Goal: Task Accomplishment & Management: Manage account settings

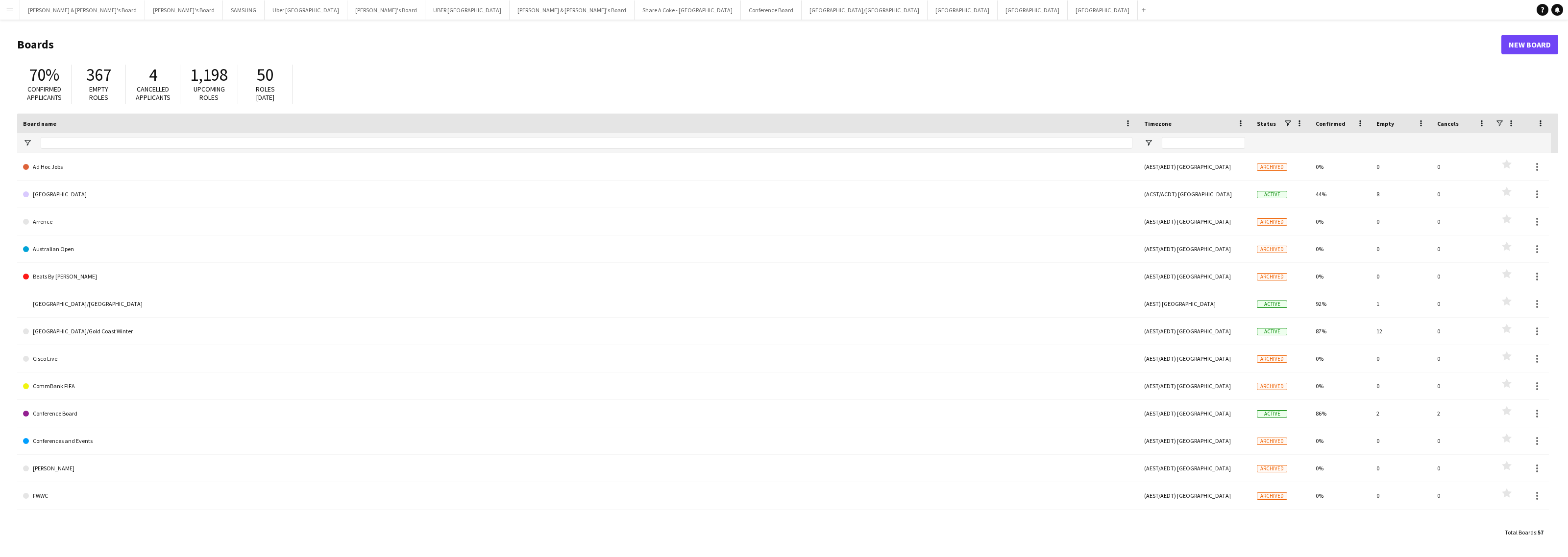
click at [1, 10] on button "Menu" at bounding box center [9, 9] width 20 height 19
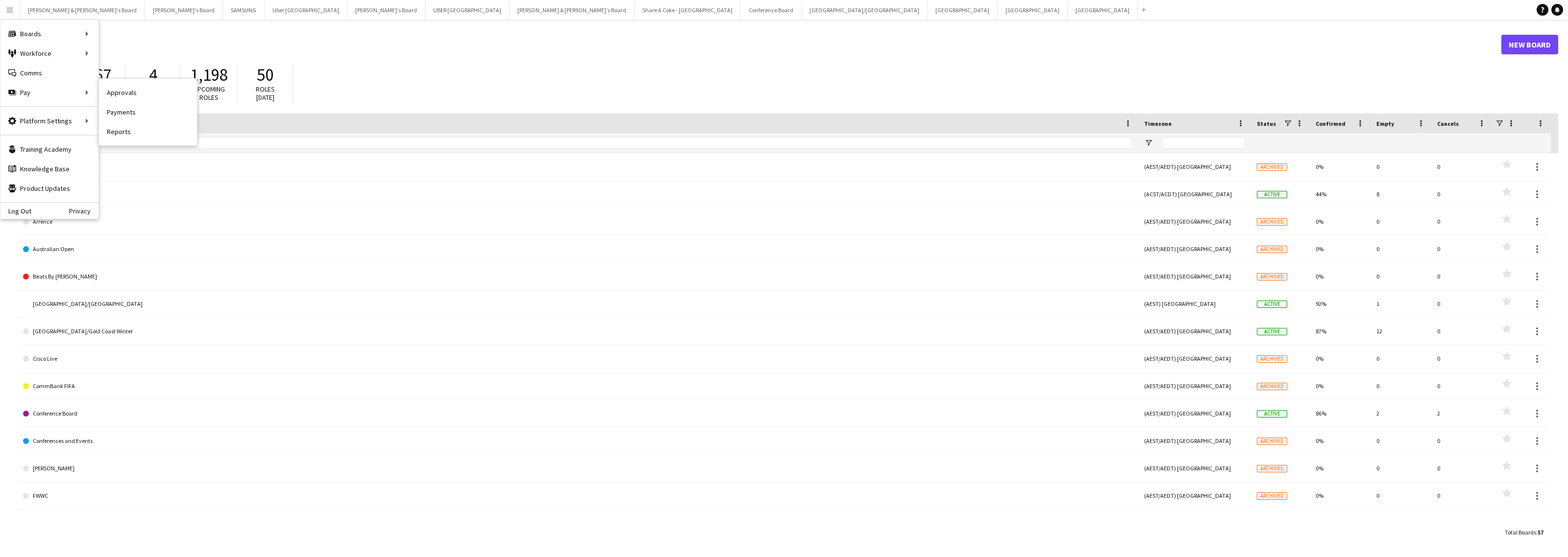
drag, startPoint x: 114, startPoint y: 108, endPoint x: 143, endPoint y: 114, distance: 29.6
click at [114, 108] on link "Payments" at bounding box center [148, 112] width 98 height 19
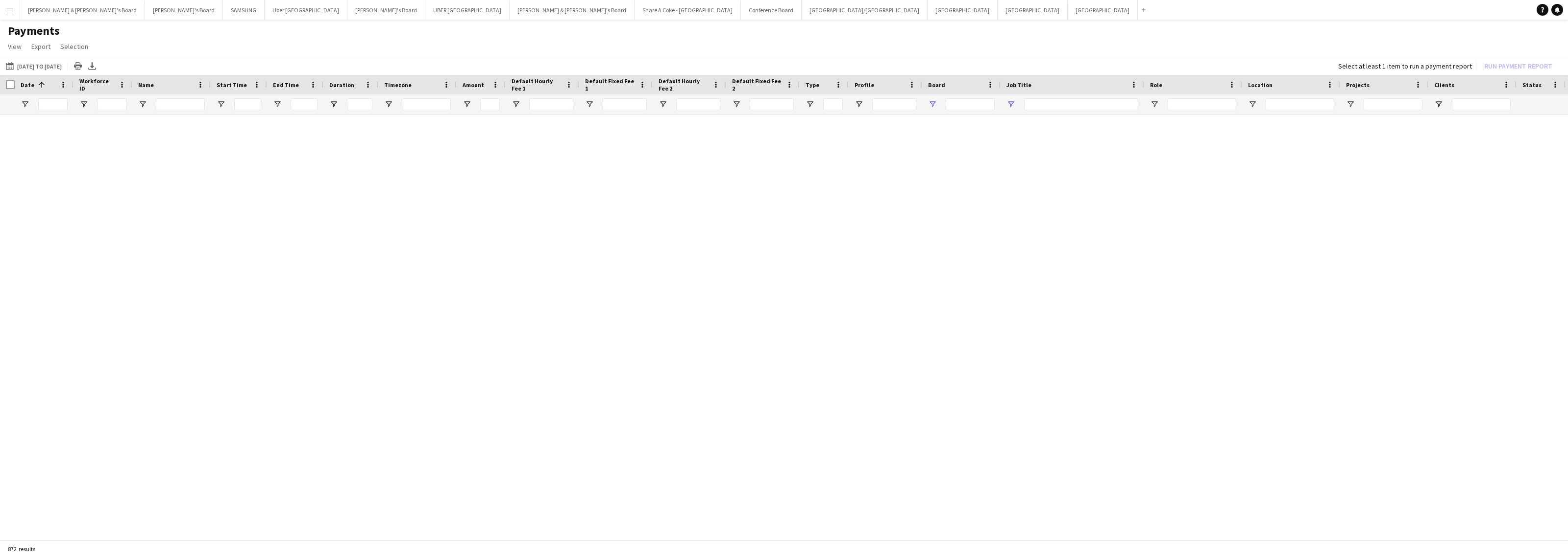
type input "**********"
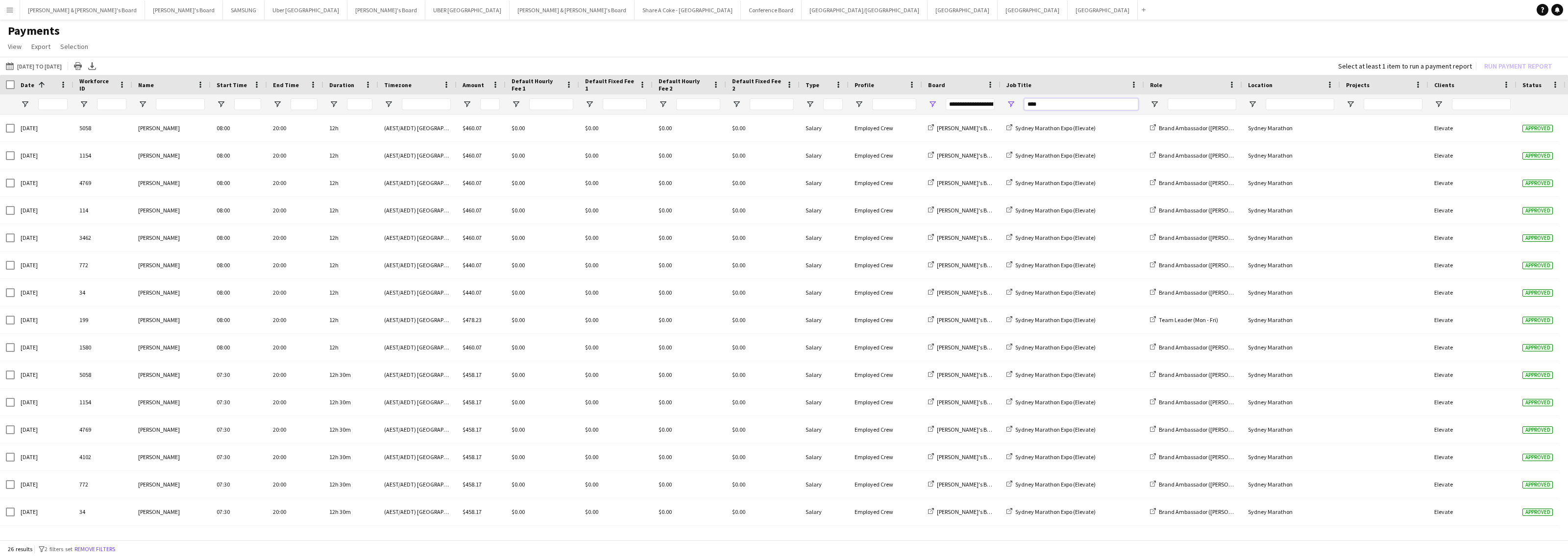
drag, startPoint x: 1063, startPoint y: 106, endPoint x: 1053, endPoint y: 106, distance: 10.0
click at [1053, 106] on input "****" at bounding box center [1081, 104] width 114 height 12
drag, startPoint x: 1055, startPoint y: 105, endPoint x: 1014, endPoint y: 108, distance: 41.1
click at [1014, 108] on div "****" at bounding box center [1072, 104] width 143 height 19
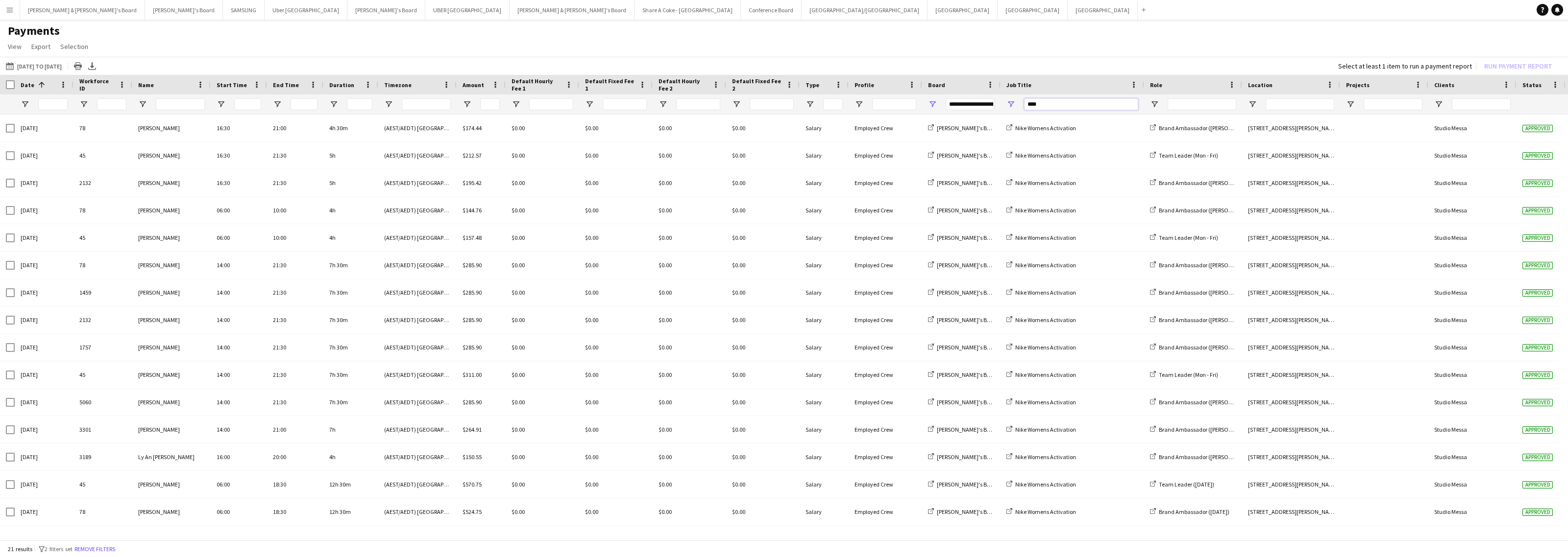
drag, startPoint x: 1056, startPoint y: 103, endPoint x: 992, endPoint y: 114, distance: 64.9
click at [992, 114] on div "Date 1 Workforce ID Name" at bounding box center [784, 308] width 1568 height 467
type input "***"
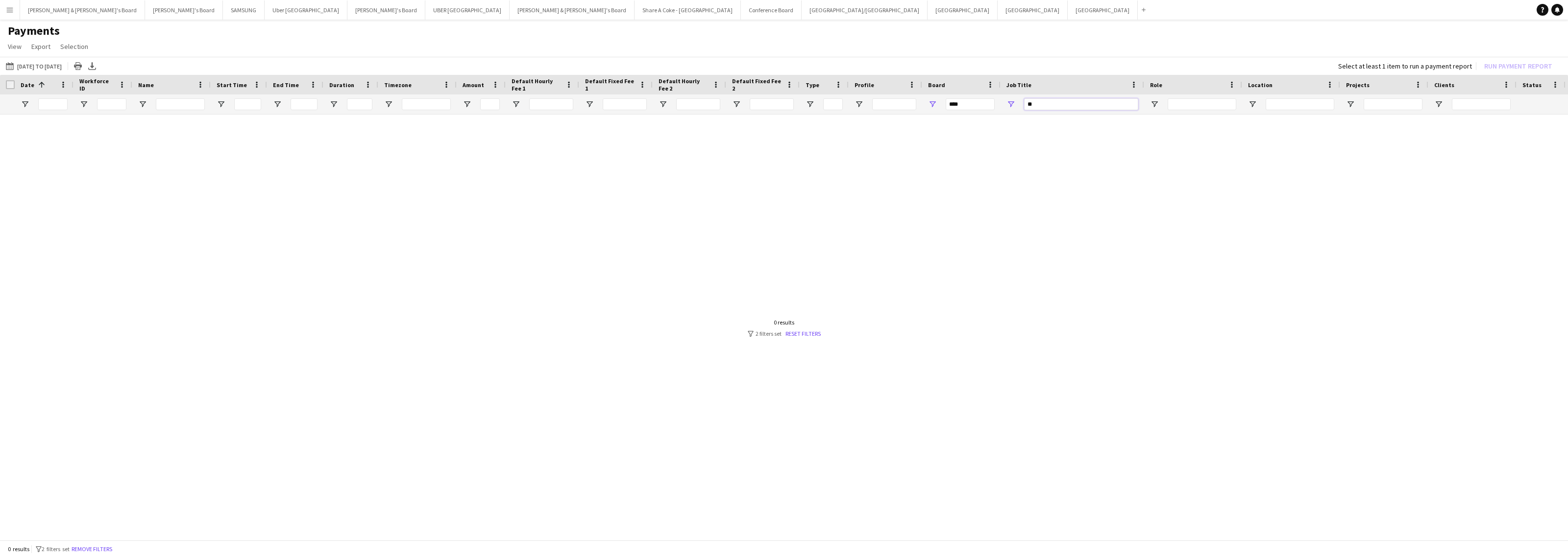
type input "*"
type input "**********"
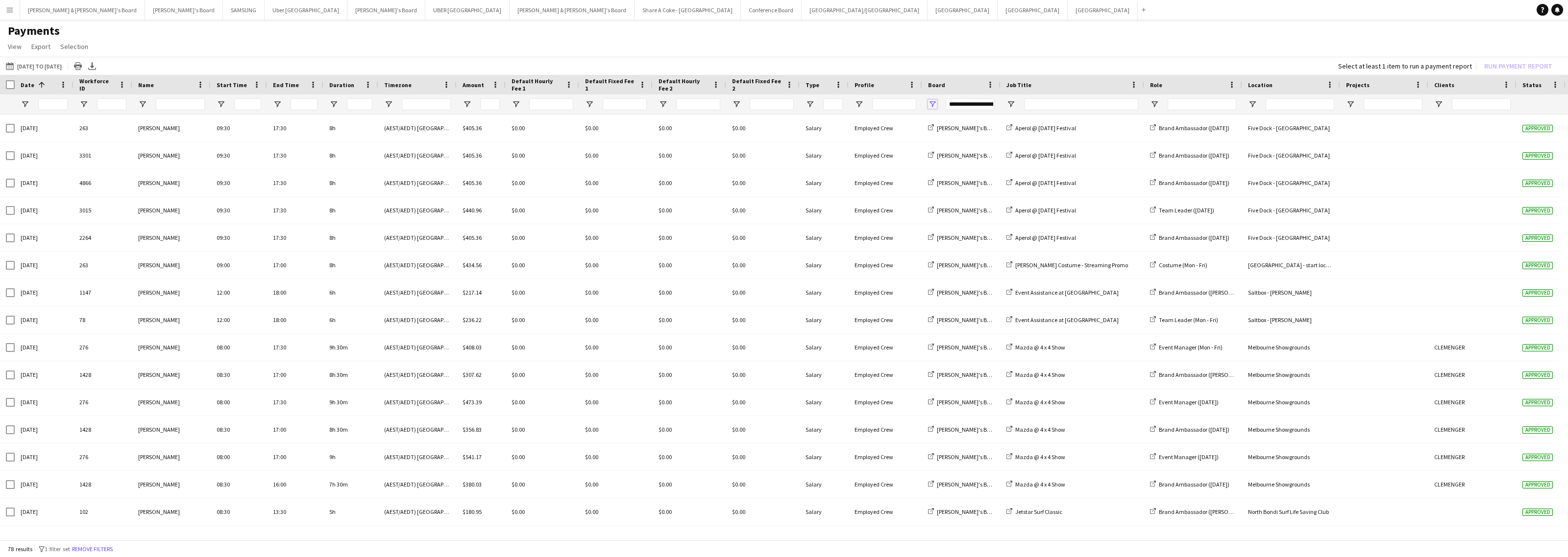
click at [932, 103] on span "Open Filter Menu" at bounding box center [932, 104] width 9 height 9
click at [1105, 48] on app-page-menu "View Customise view Customise filters Reset Filters Reset View Reset All Export…" at bounding box center [784, 48] width 1568 height 19
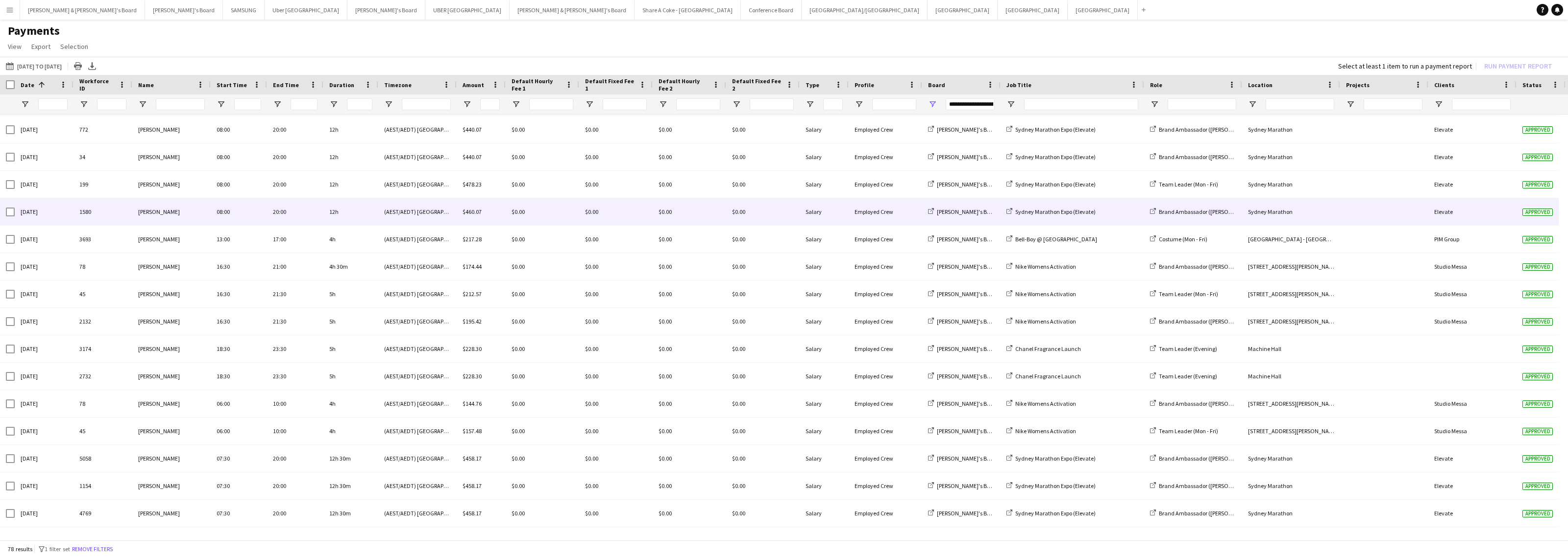
scroll to position [0, 0]
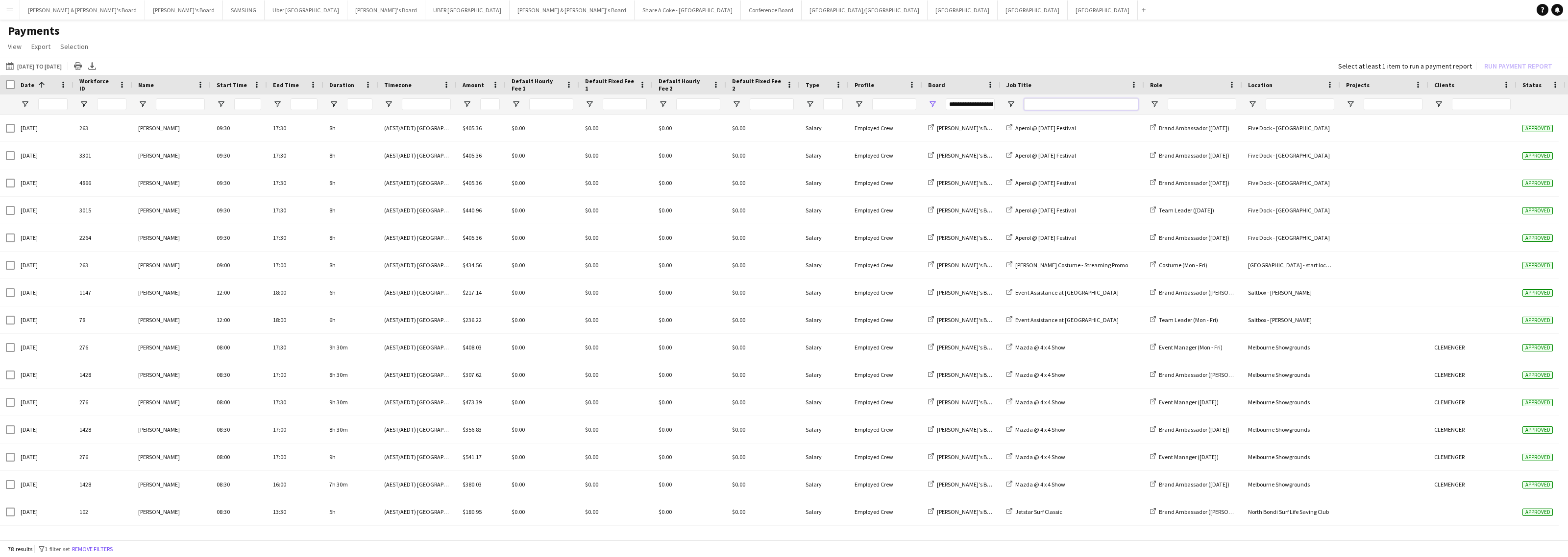
click at [1087, 108] on input "Job Title Filter Input" at bounding box center [1081, 104] width 114 height 12
type input "****"
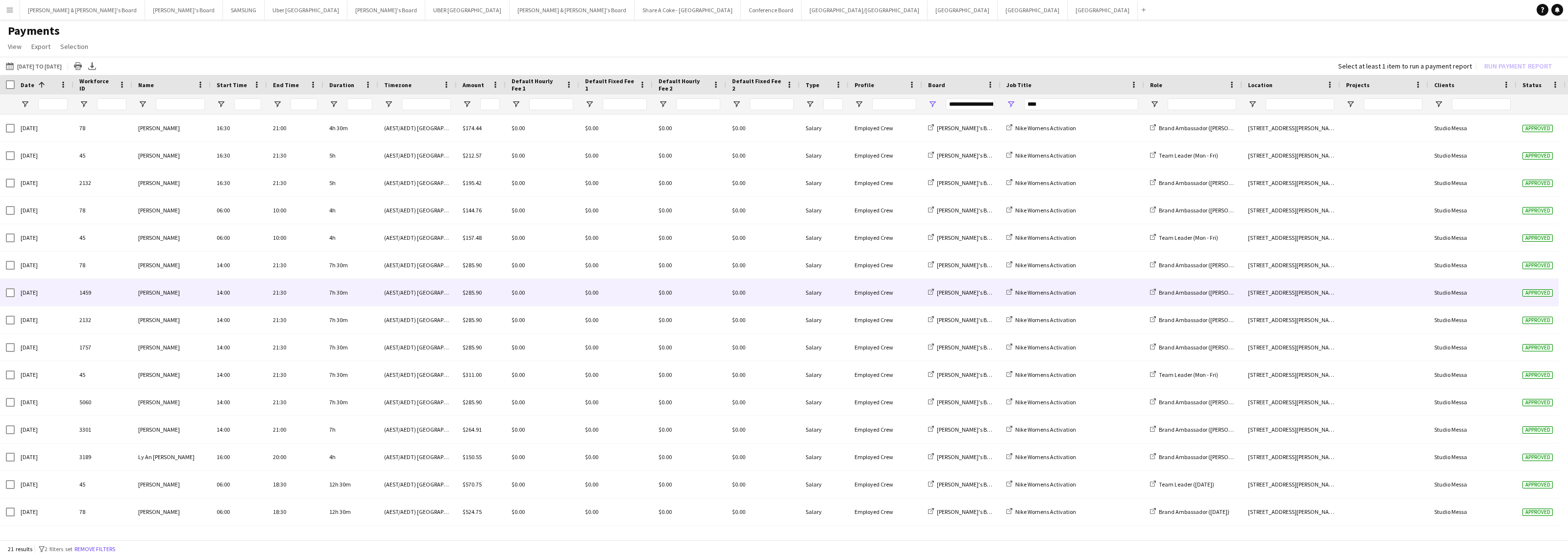
click at [283, 292] on div "21:30" at bounding box center [295, 292] width 57 height 27
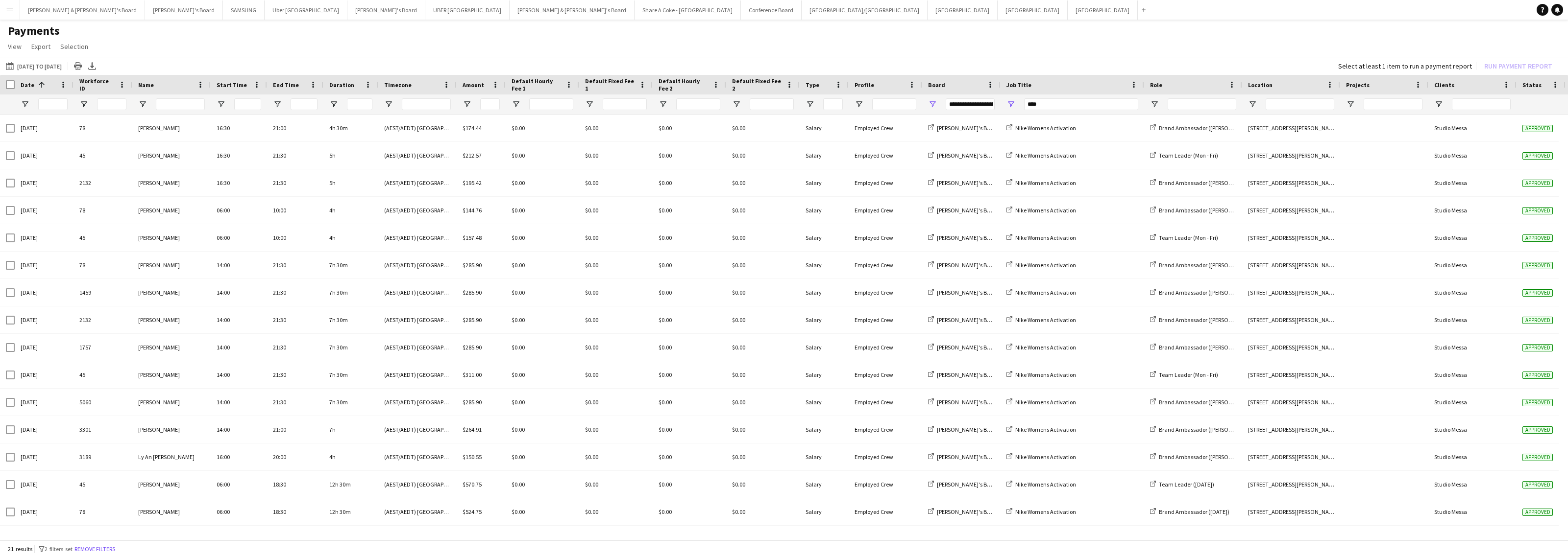
drag, startPoint x: 104, startPoint y: 8, endPoint x: 975, endPoint y: 48, distance: 871.9
click at [975, 48] on app-page-menu "View Customise view Customise filters Reset Filters Reset View Reset All Export…" at bounding box center [784, 48] width 1568 height 19
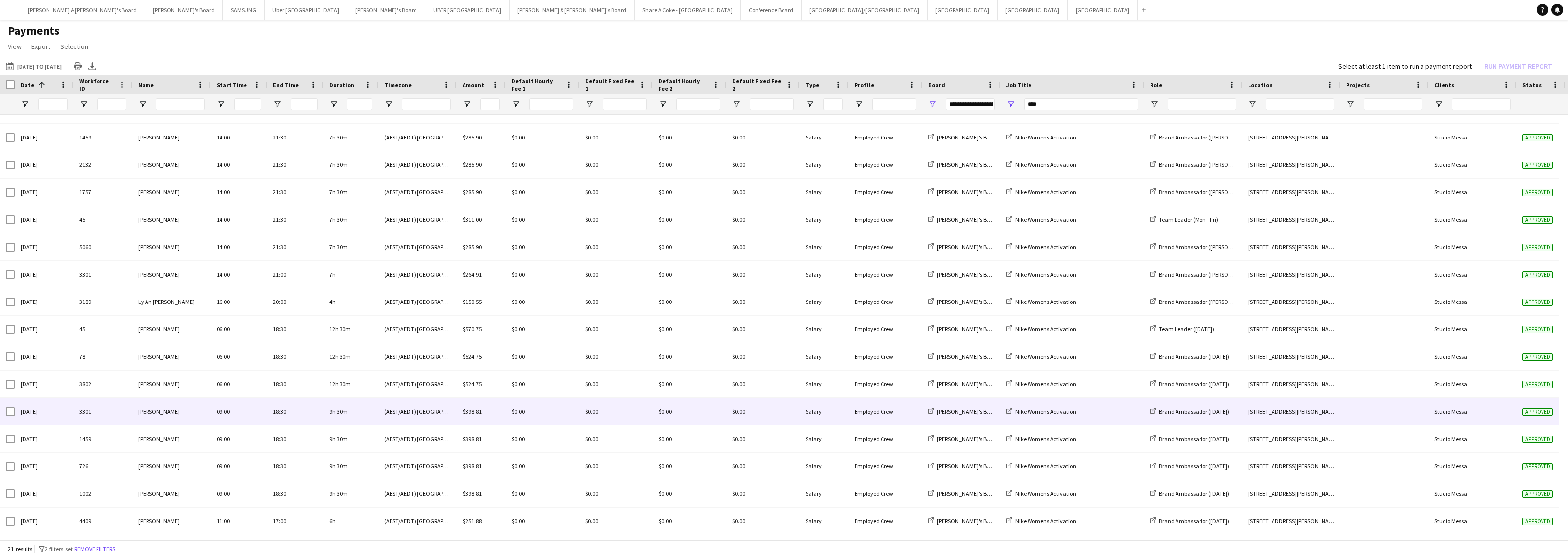
scroll to position [157, 0]
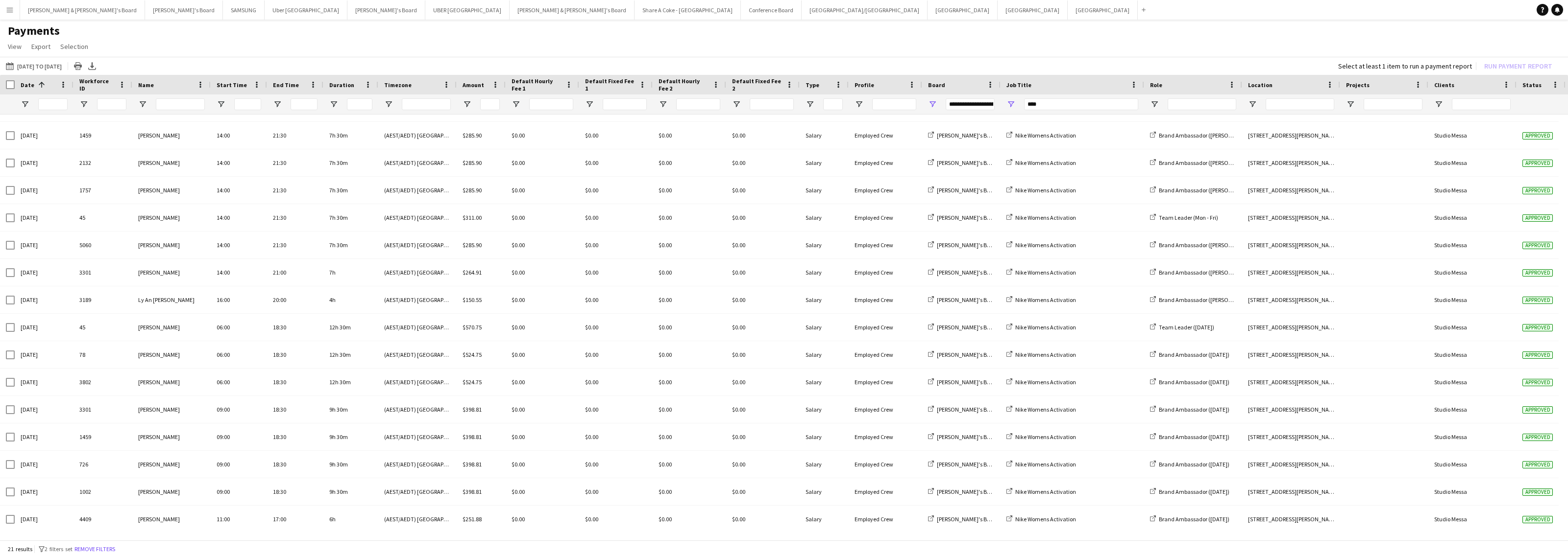
click at [16, 84] on div "Date 1" at bounding box center [43, 84] width 59 height 19
click at [16, 82] on div "Date 1" at bounding box center [43, 84] width 59 height 19
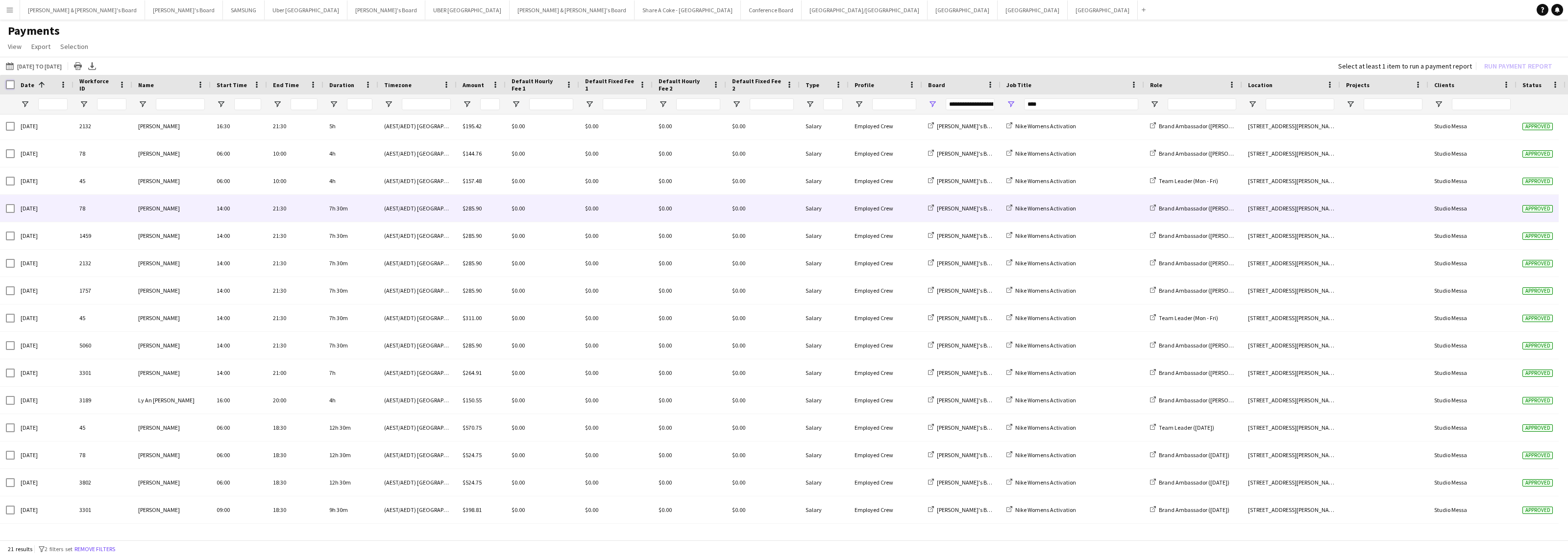
scroll to position [0, 0]
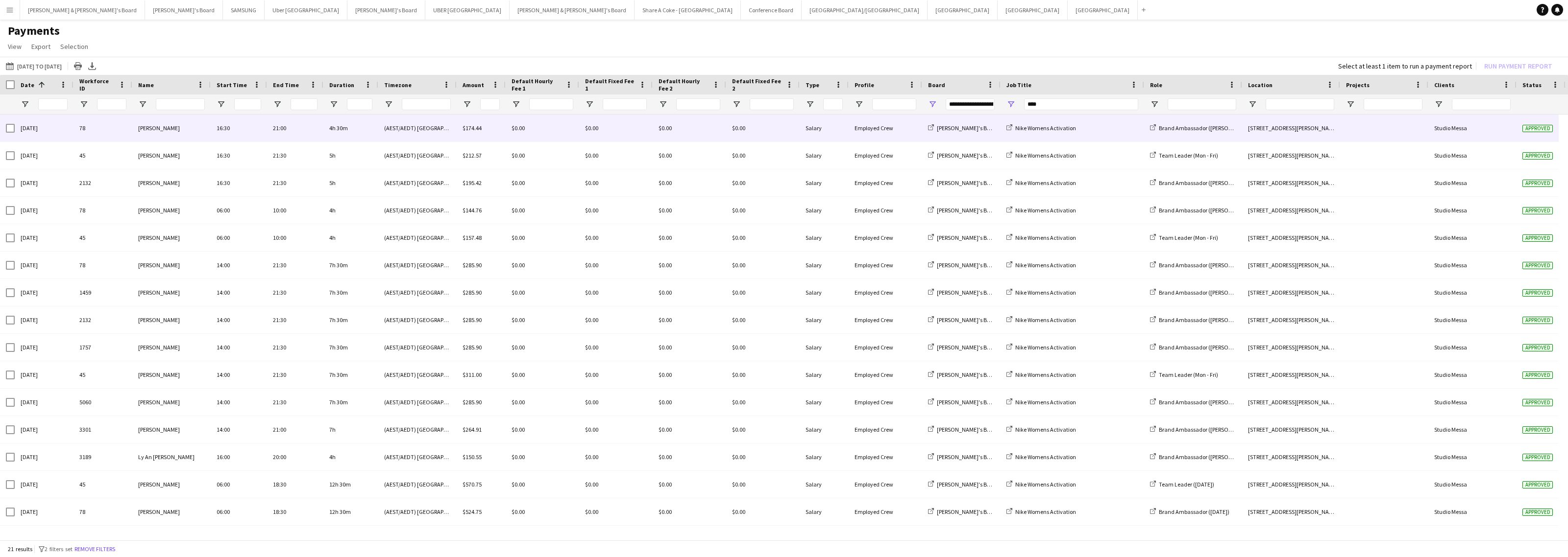
click at [362, 134] on div "4h 30m" at bounding box center [350, 128] width 55 height 27
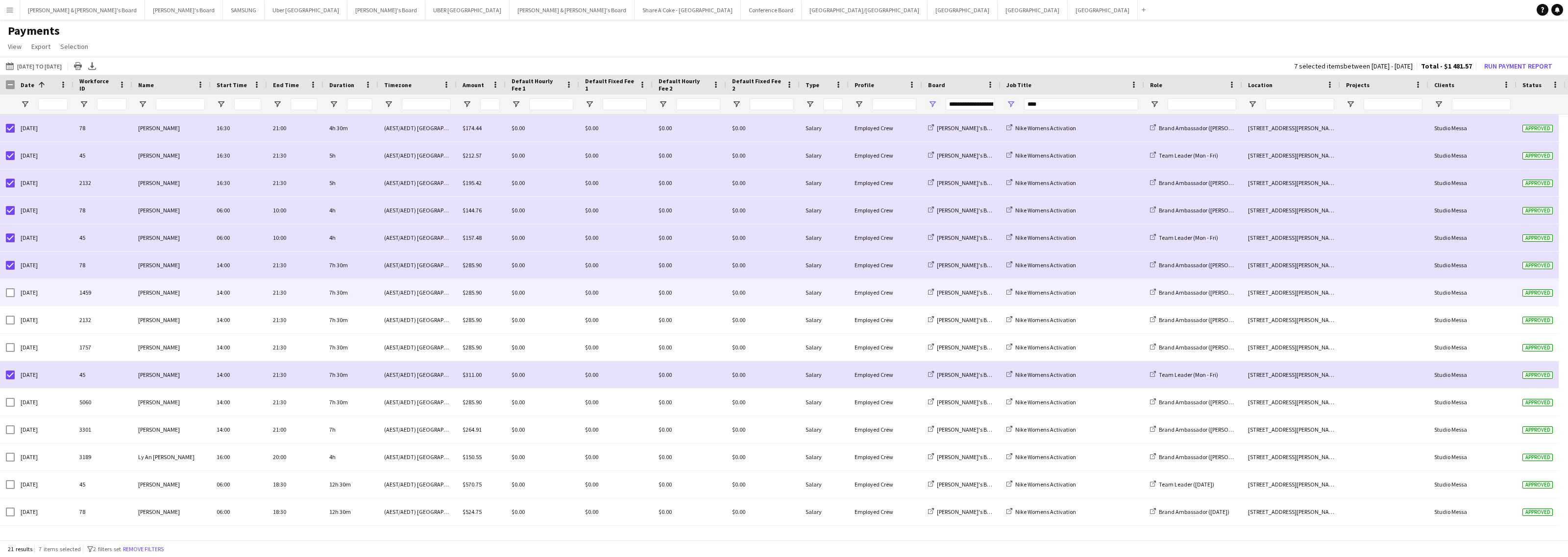
click at [5, 294] on div at bounding box center [7, 292] width 14 height 27
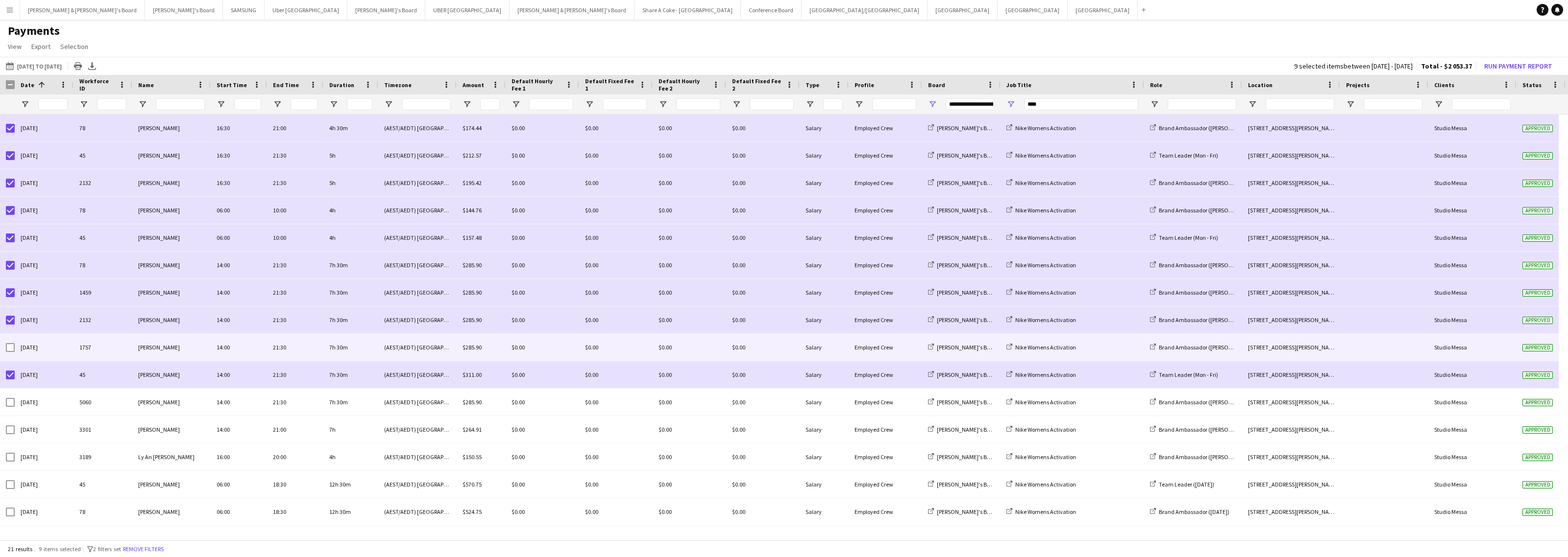
click at [8, 341] on div at bounding box center [10, 348] width 9 height 28
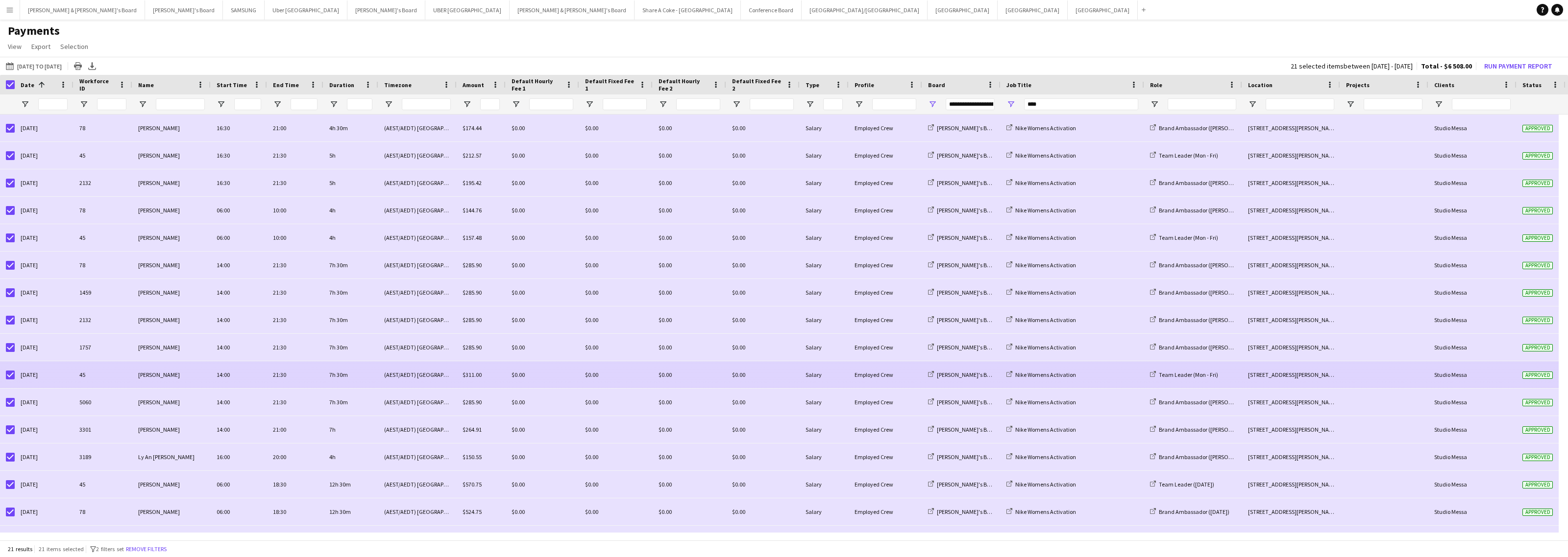
click at [224, 377] on div "14:00" at bounding box center [239, 375] width 57 height 27
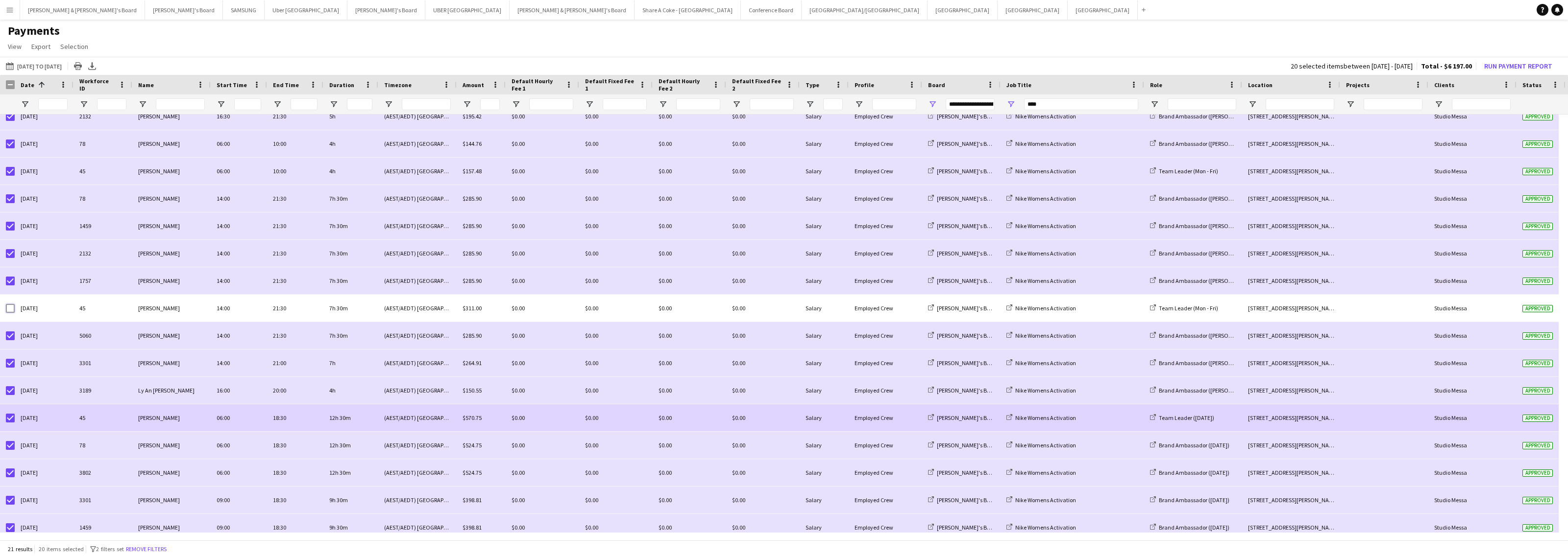
scroll to position [157, 0]
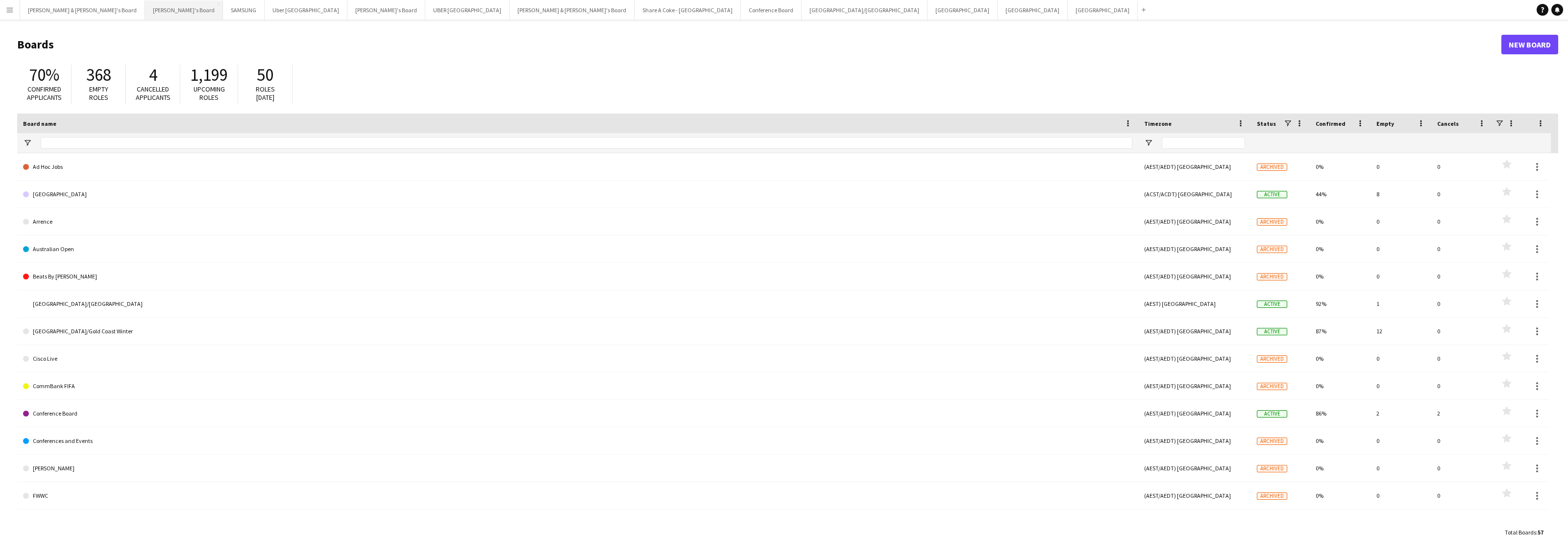
click at [145, 11] on button "Tennille's Board Close" at bounding box center [184, 10] width 78 height 19
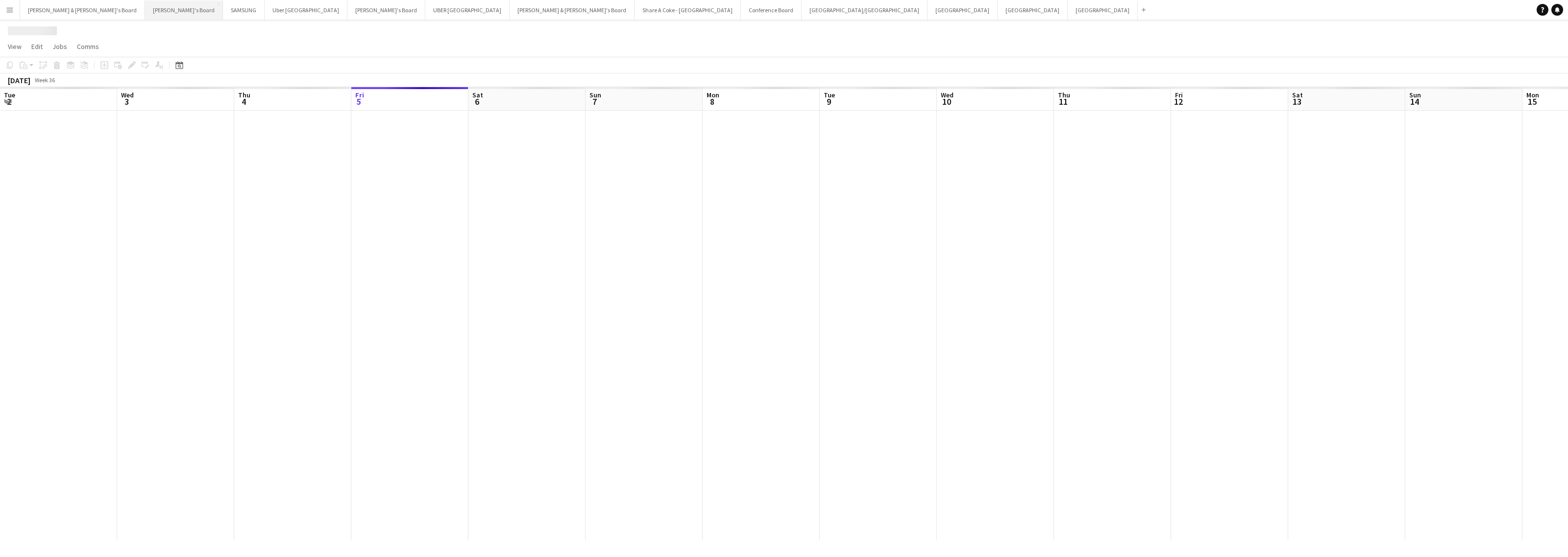
scroll to position [0, 233]
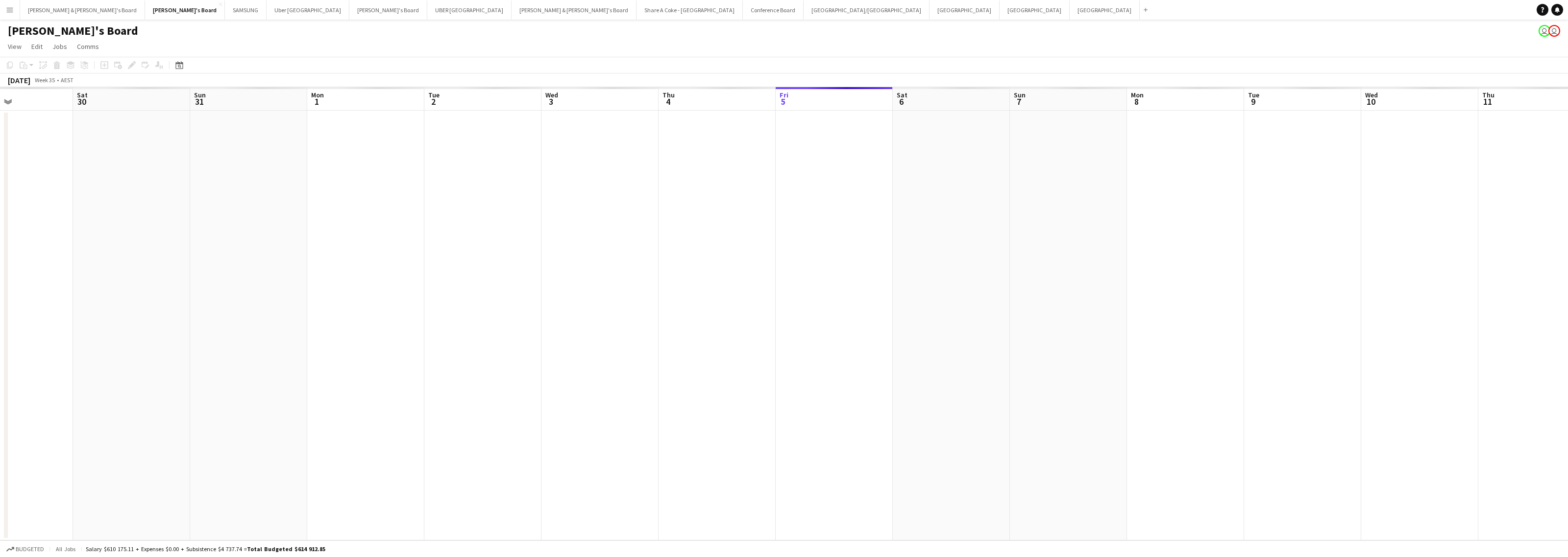
drag, startPoint x: 169, startPoint y: 326, endPoint x: 1211, endPoint y: 294, distance: 1042.5
click at [1226, 293] on app-calendar-viewport "Wed 27 Thu 28 Fri 29 Sat 30 Sun 31 Mon 1 Tue 2 Wed 3 Thu 4 Fri 5 Sat 6 Sun 7 Mo…" at bounding box center [784, 314] width 1568 height 453
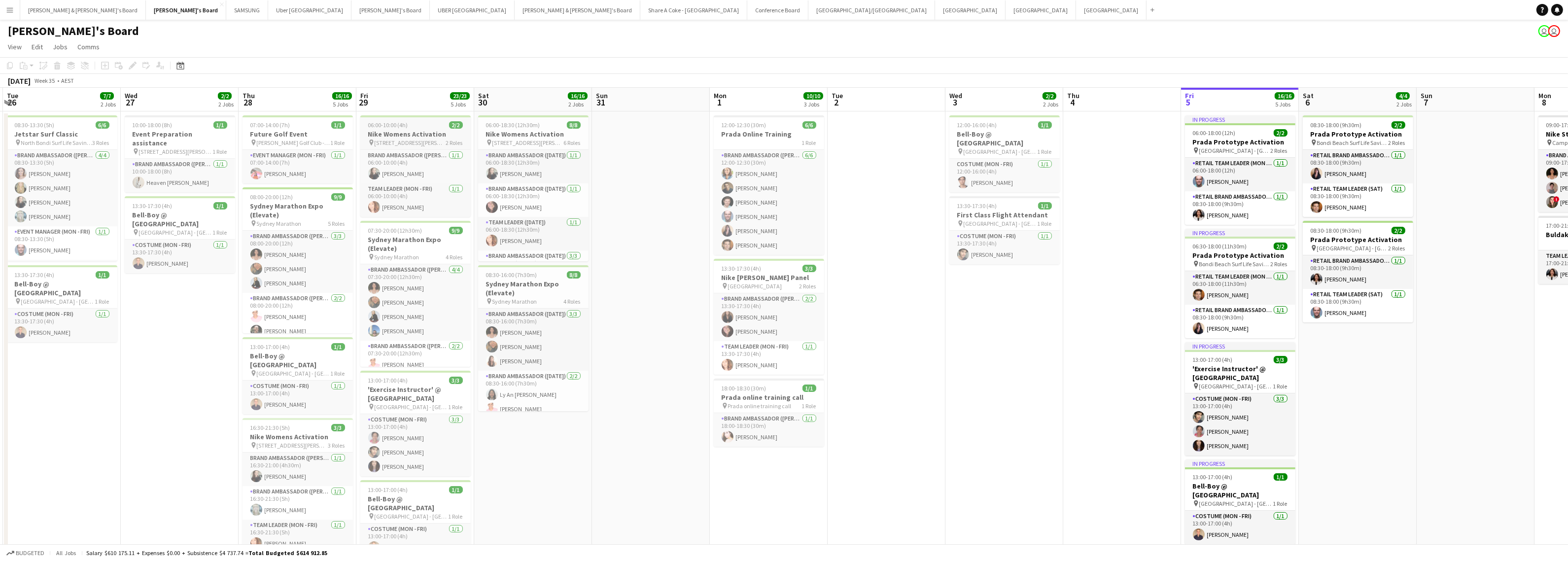
click at [403, 139] on span "[STREET_ADDRESS][PERSON_NAME]" at bounding box center [410, 143] width 72 height 8
click at [511, 130] on h3 "Nike Womens Activation" at bounding box center [533, 134] width 110 height 9
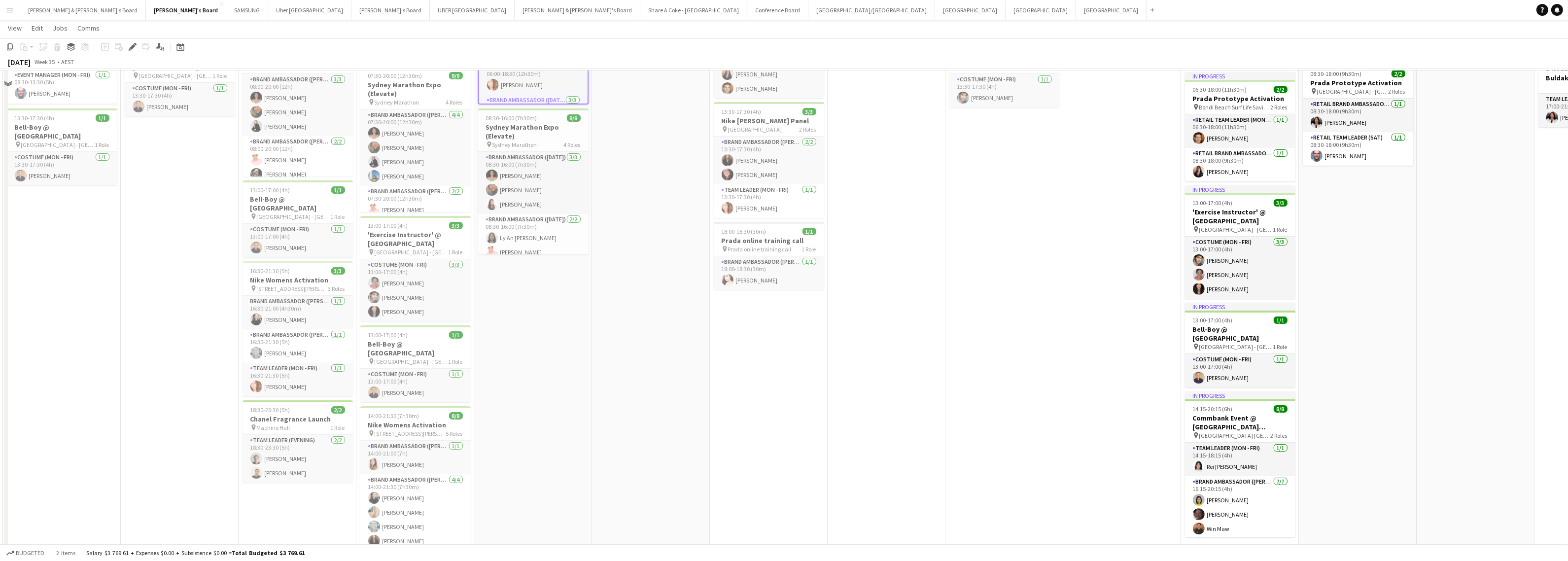
scroll to position [185, 0]
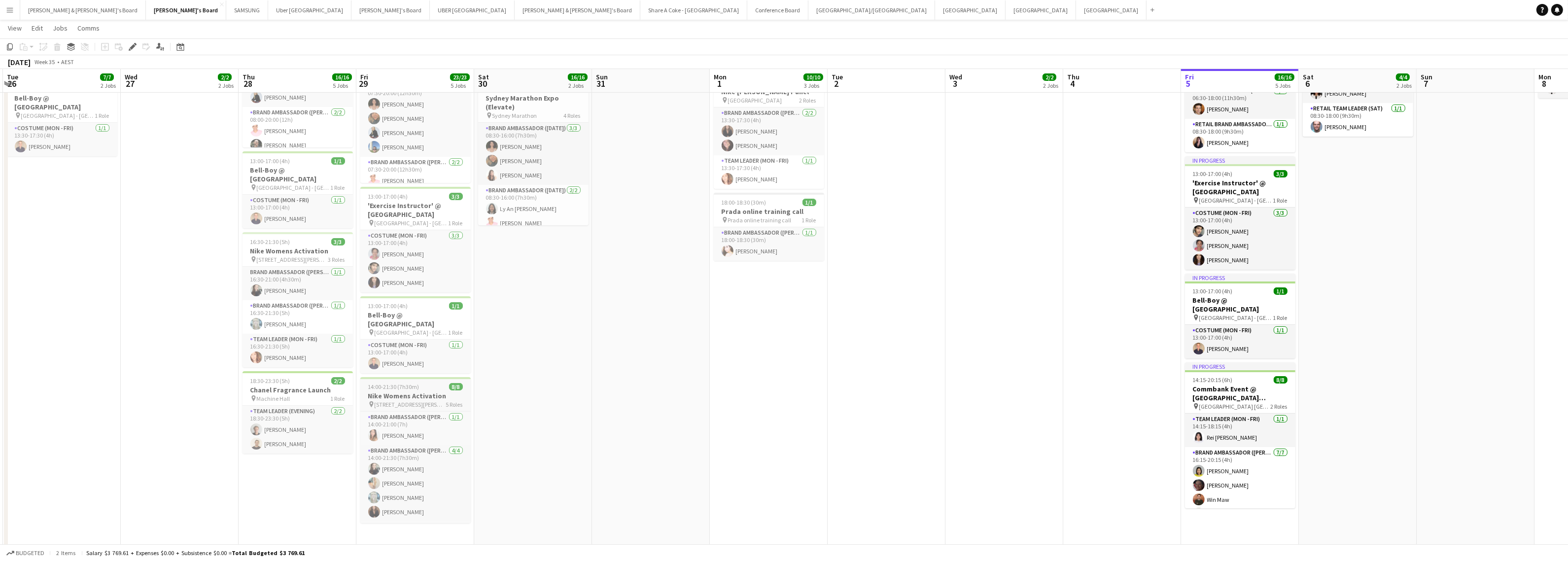
click at [422, 391] on h3 "Nike Womens Activation" at bounding box center [415, 396] width 110 height 9
click at [280, 246] on h3 "Nike Womens Activation" at bounding box center [298, 251] width 110 height 9
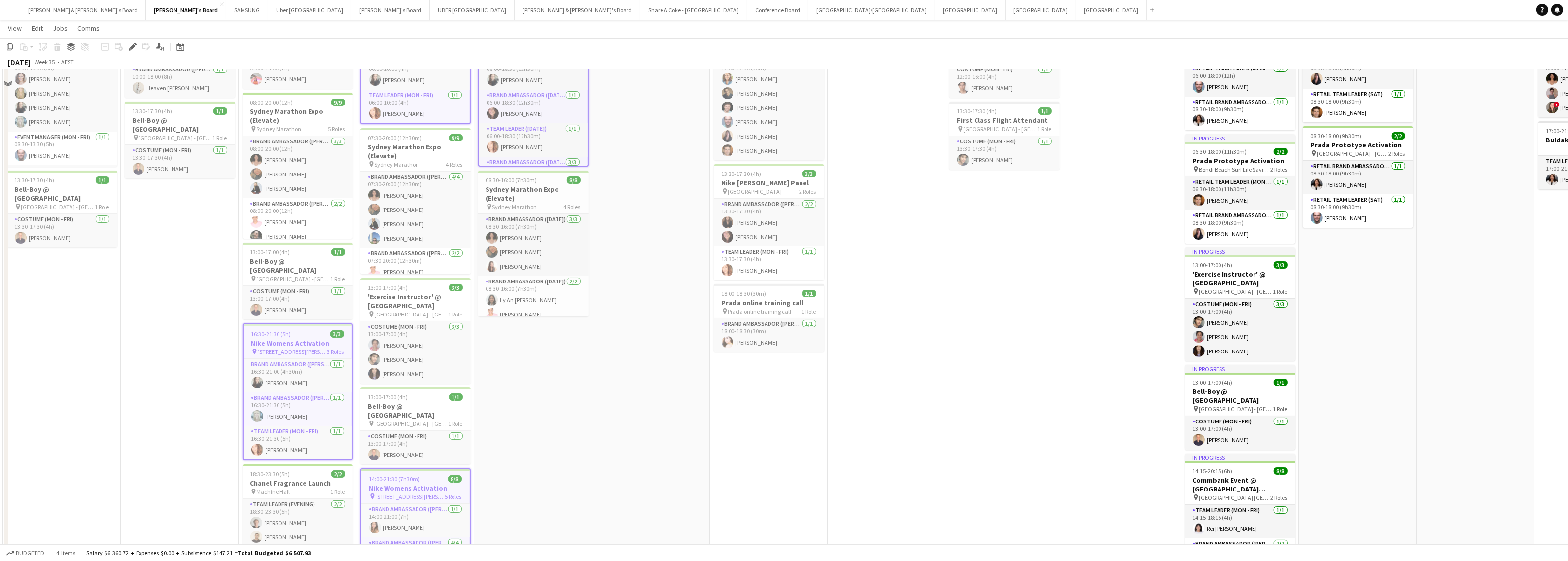
scroll to position [0, 0]
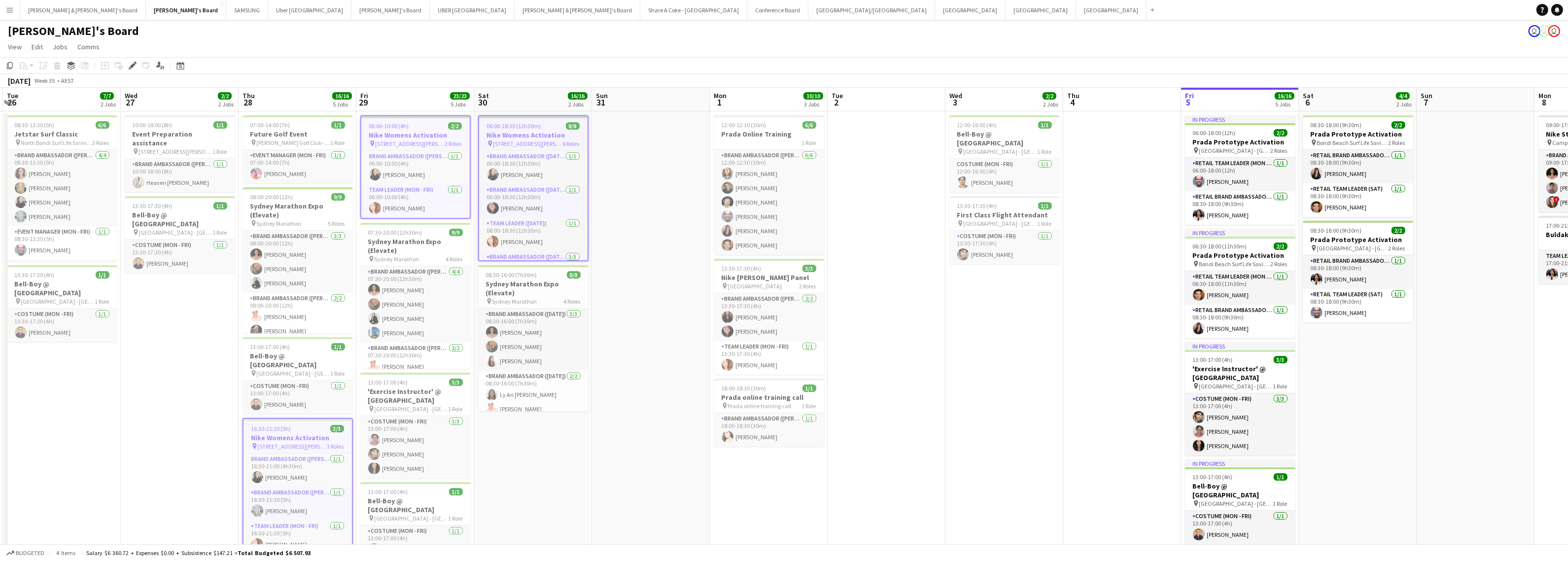
click at [568, 459] on app-date-cell "06:00-18:30 (12h30m) 8/8 Nike Womens Activation pin [GEOGRAPHIC_DATA][PERSON_NA…" at bounding box center [533, 425] width 118 height 627
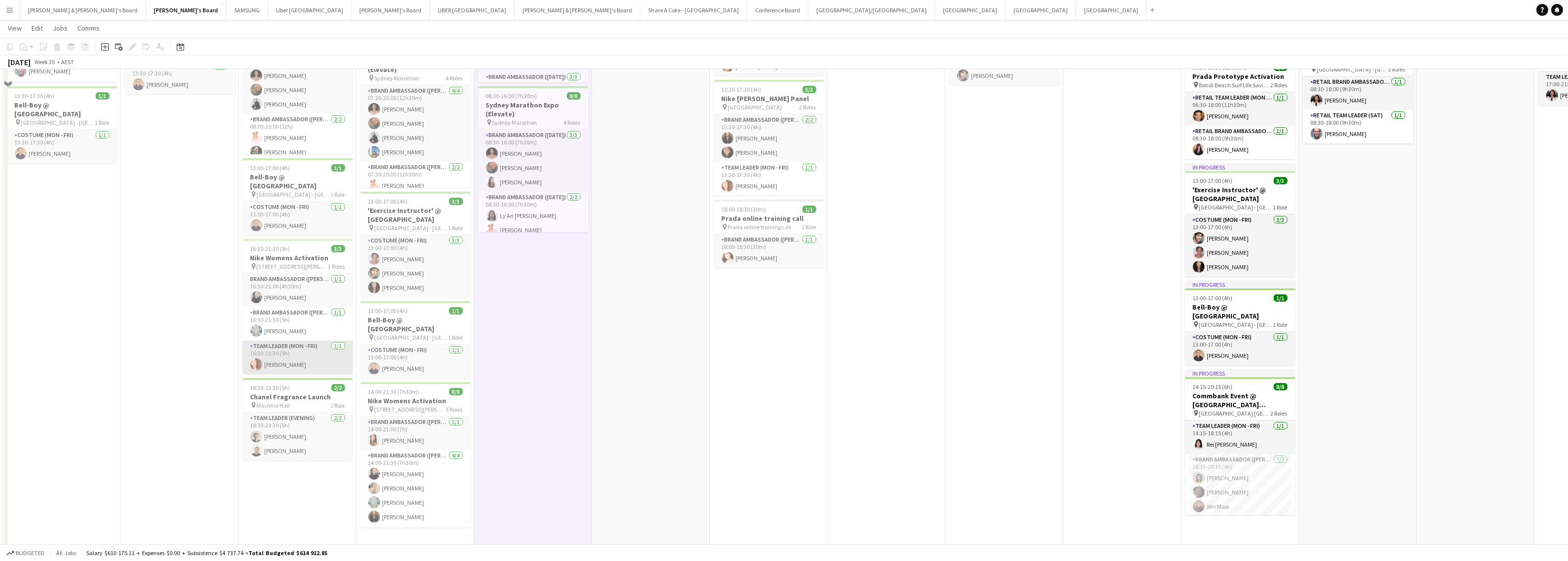
scroll to position [185, 0]
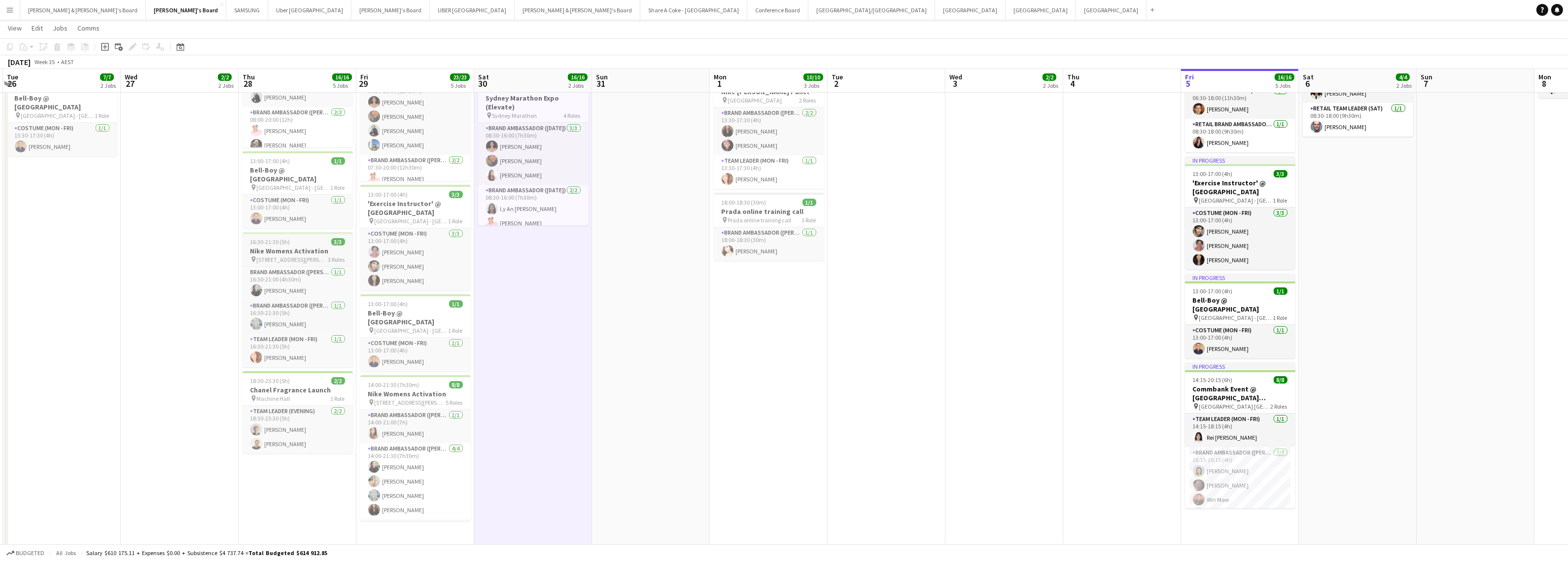
click at [280, 256] on span "[STREET_ADDRESS][PERSON_NAME]" at bounding box center [292, 260] width 72 height 8
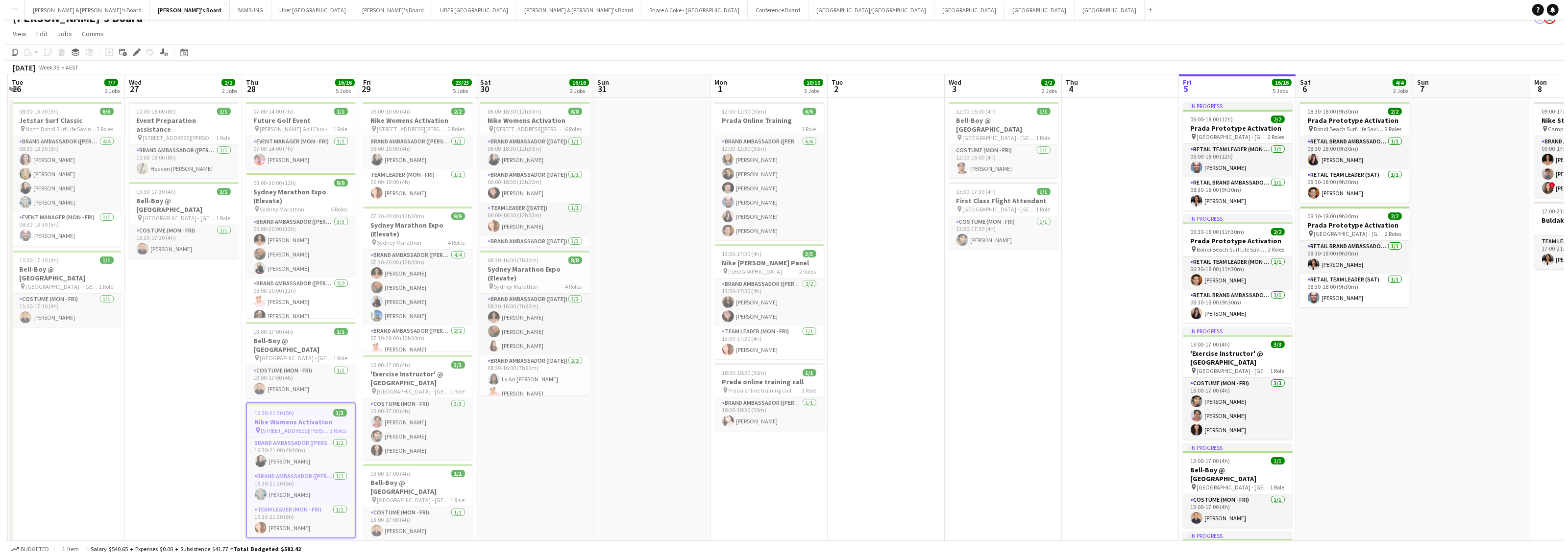
scroll to position [0, 0]
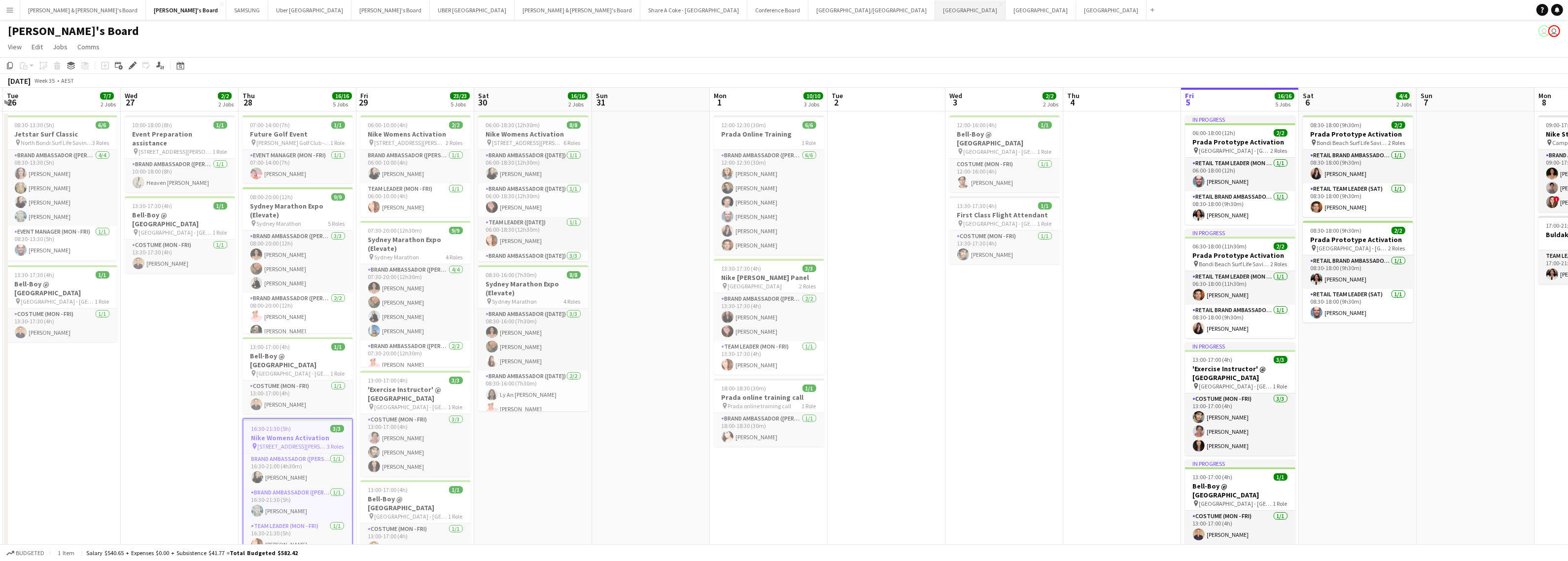
click at [935, 6] on button "Adelaide Close" at bounding box center [970, 10] width 70 height 19
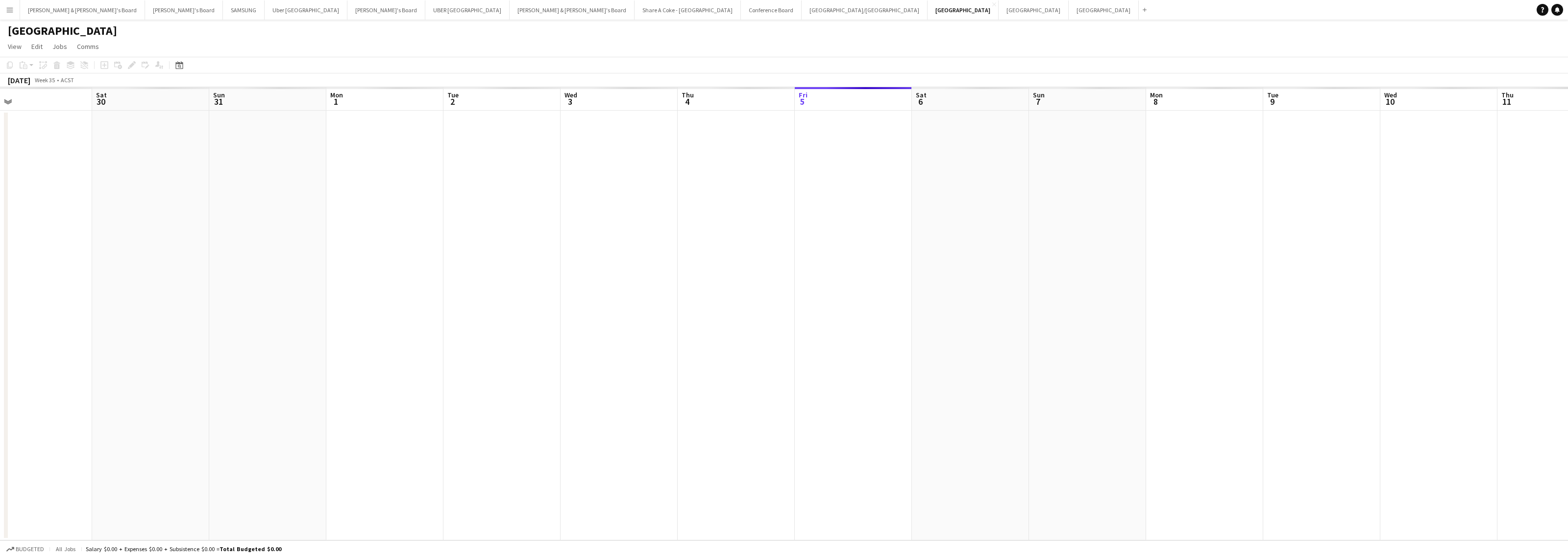
drag, startPoint x: 260, startPoint y: 241, endPoint x: 914, endPoint y: 271, distance: 654.7
click at [1046, 270] on app-calendar-viewport "Wed 27 Thu 28 Fri 29 Sat 30 Sun 31 Mon 1 Tue 2 Wed 3 Thu 4 Fri 5 Sat 6 Sun 7 Mo…" at bounding box center [784, 314] width 1568 height 453
drag, startPoint x: 162, startPoint y: 321, endPoint x: 606, endPoint y: 329, distance: 444.1
click at [606, 329] on app-calendar-viewport "Mon 25 Tue 26 Wed 27 Thu 28 Fri 29 Sat 30 Sun 31 Mon 1 Tue 2 Wed 3 Thu 4 Fri 5 …" at bounding box center [784, 314] width 1568 height 453
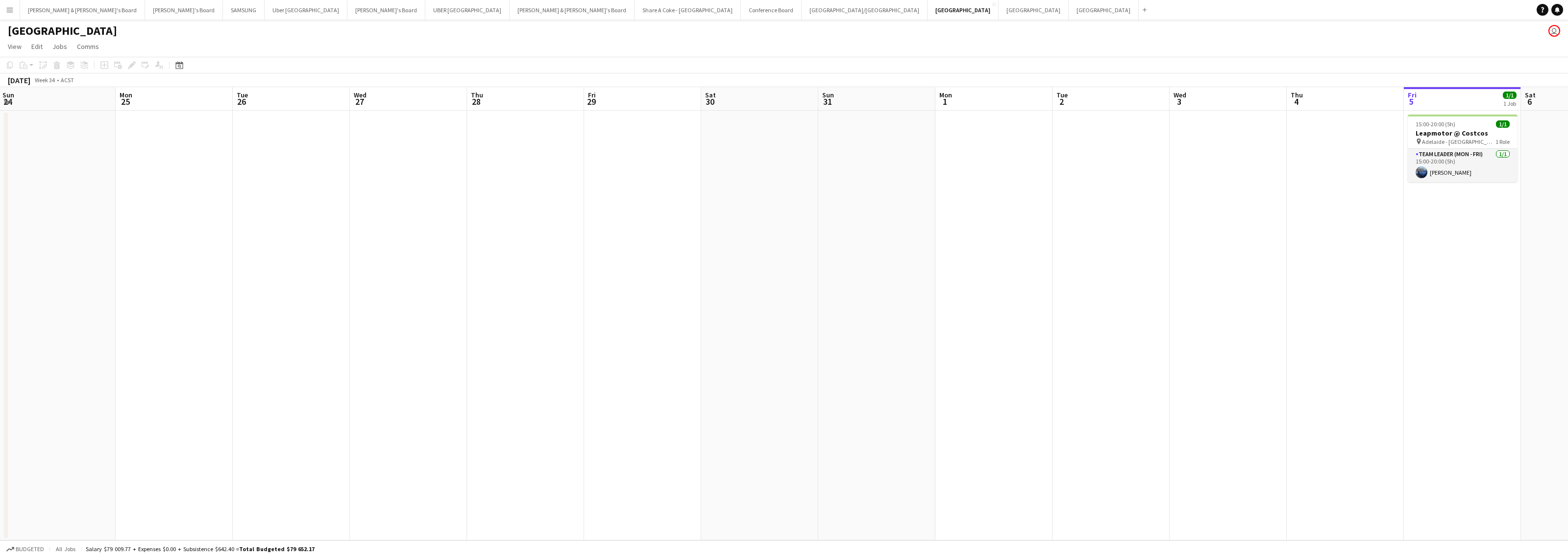
click at [1108, 353] on app-date-cell at bounding box center [1111, 326] width 117 height 430
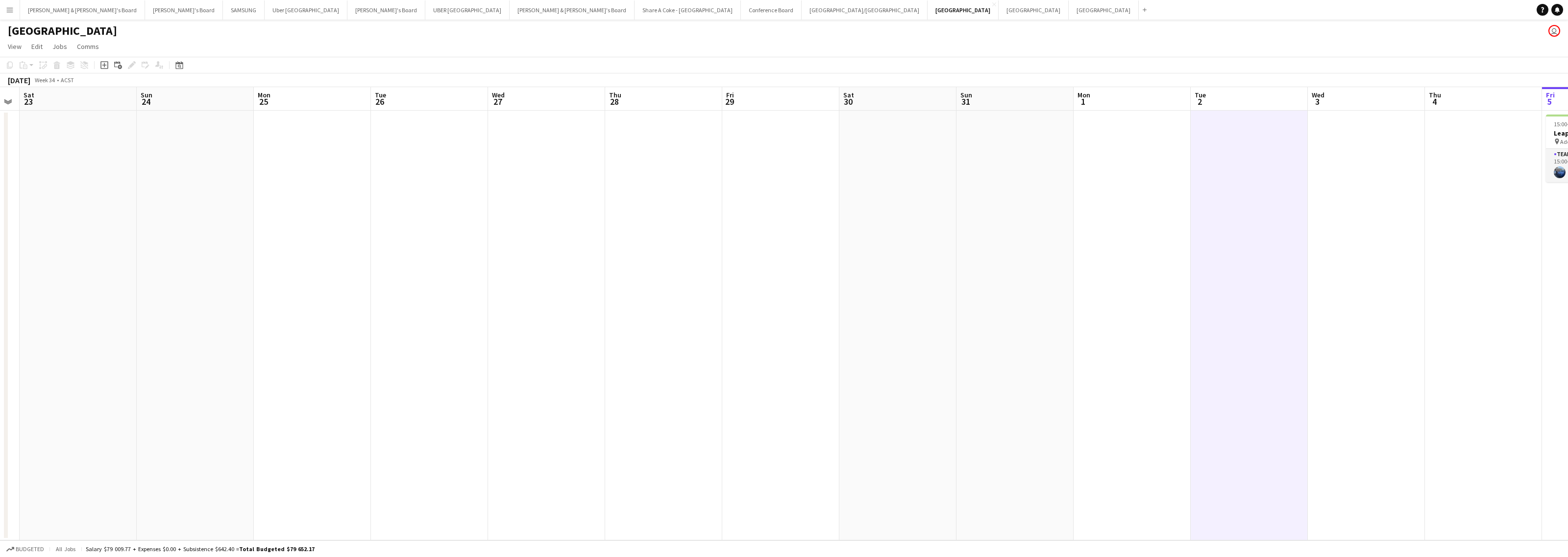
scroll to position [0, 219]
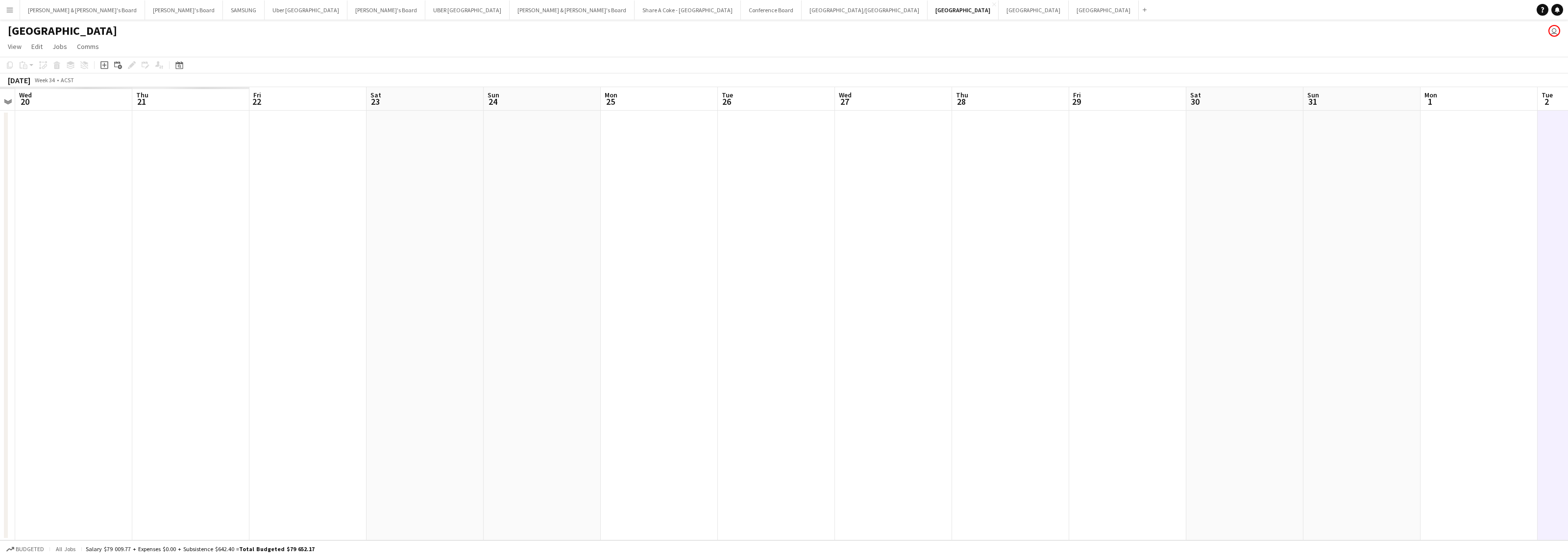
drag, startPoint x: 440, startPoint y: 332, endPoint x: 924, endPoint y: 417, distance: 491.4
click at [924, 417] on app-calendar-viewport "Mon 18 Tue 19 Wed 20 Thu 21 Fri 22 Sat 23 Sun 24 Mon 25 Tue 26 Wed 27 Thu 28 Fr…" at bounding box center [784, 314] width 1568 height 453
click at [1068, 9] on button "Perth Close" at bounding box center [1103, 10] width 70 height 19
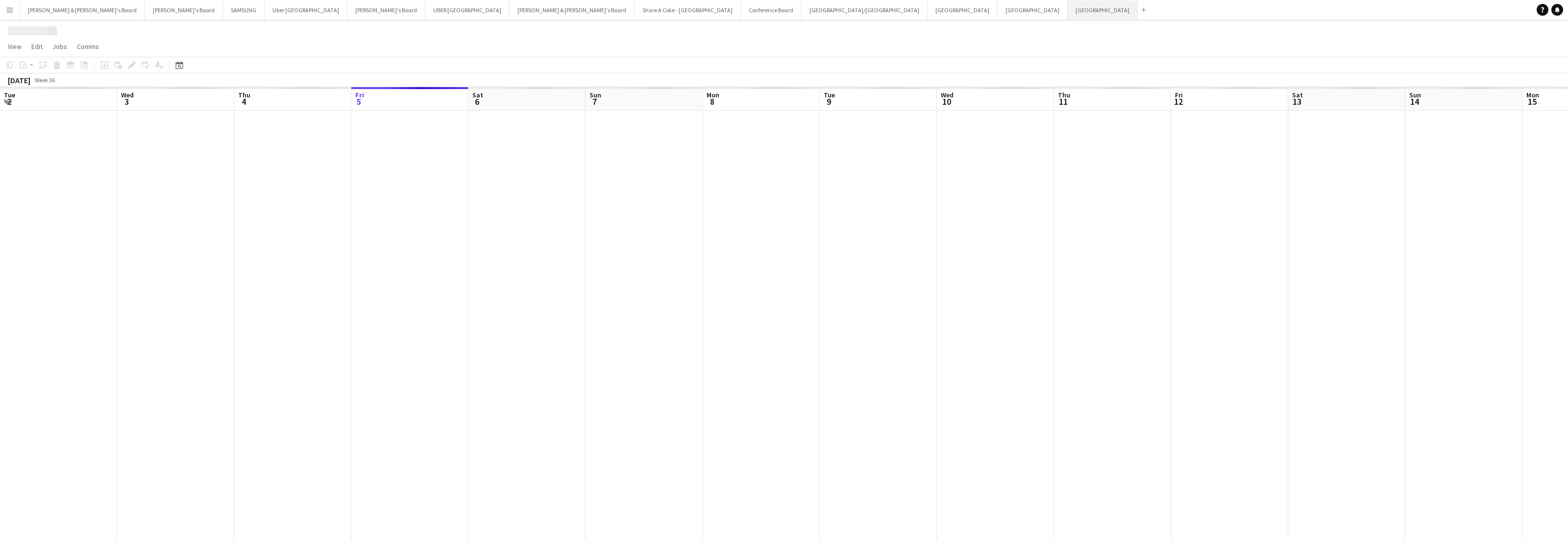
scroll to position [0, 233]
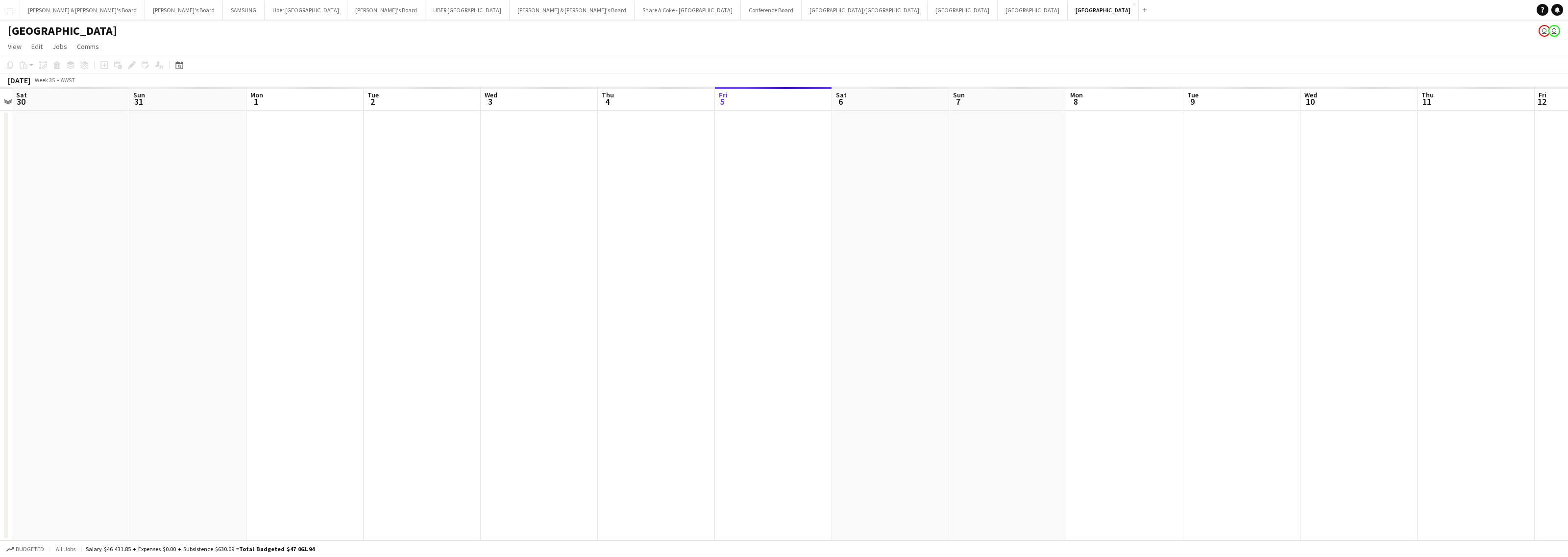
drag, startPoint x: 641, startPoint y: 297, endPoint x: 1307, endPoint y: 290, distance: 666.0
click at [1330, 289] on app-calendar-viewport "Wed 27 Thu 28 Fri 29 Sat 30 Sun 31 Mon 1 Tue 2 Wed 3 Thu 4 Fri 5 Sat 6 Sun 7 Mo…" at bounding box center [784, 314] width 1568 height 453
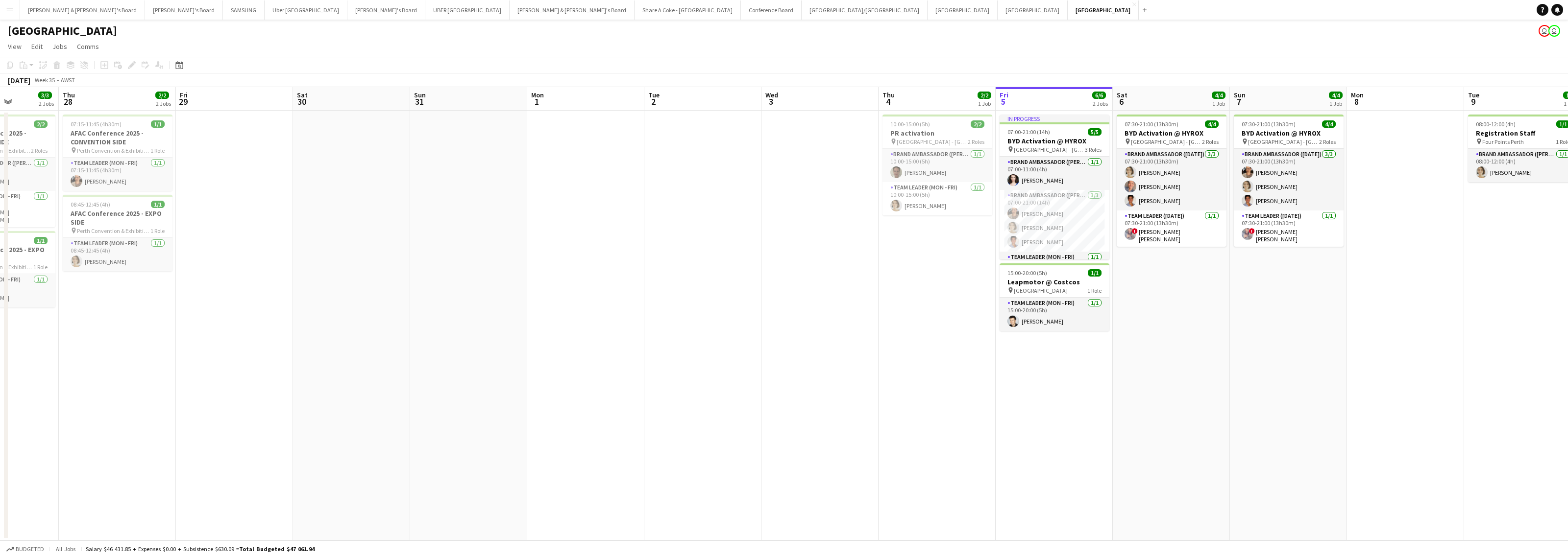
scroll to position [0, 282]
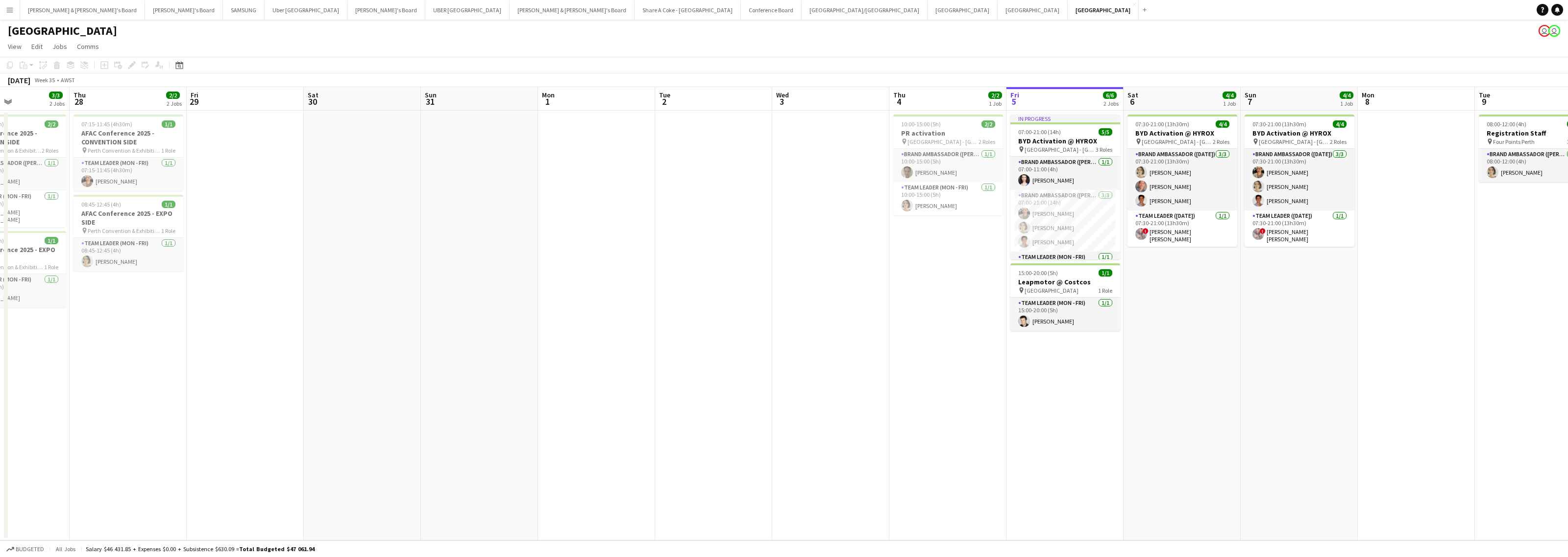
drag, startPoint x: 661, startPoint y: 345, endPoint x: 859, endPoint y: 350, distance: 198.1
click at [859, 350] on app-calendar-viewport "Mon 25 Tue 26 Wed 27 3/3 2 Jobs Thu 28 2/2 2 Jobs Fri 29 Sat 30 Sun 31 Mon 1 Tu…" at bounding box center [784, 314] width 1568 height 453
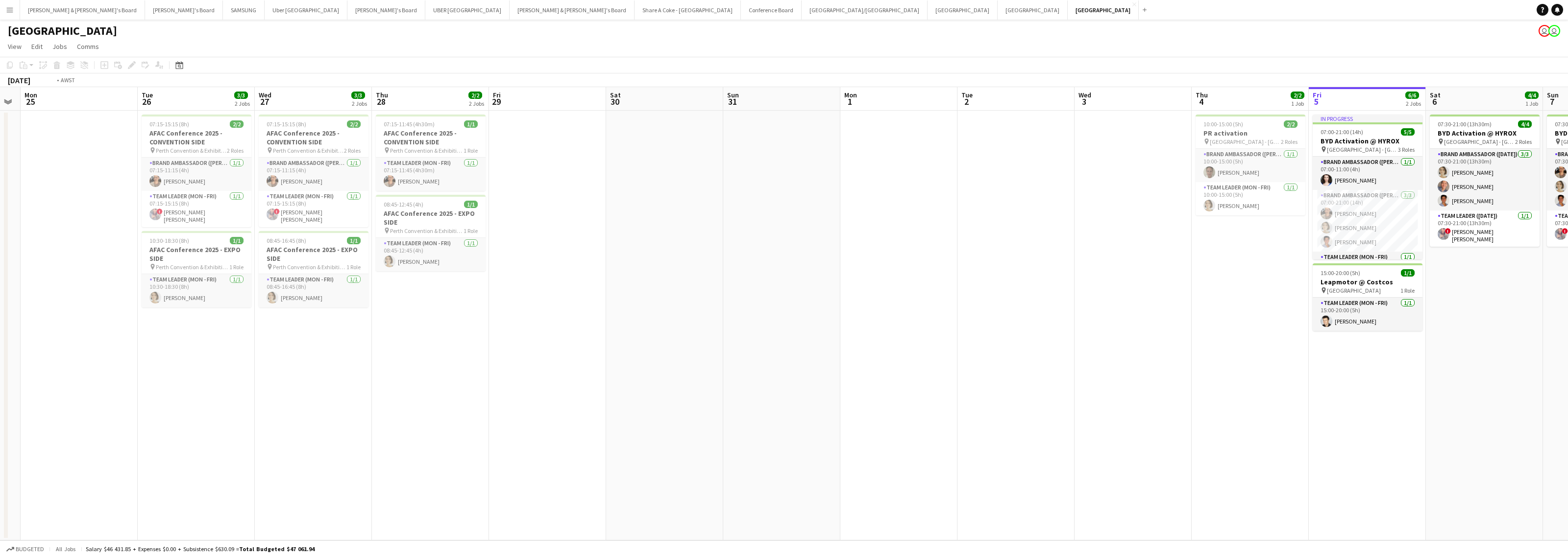
scroll to position [0, 303]
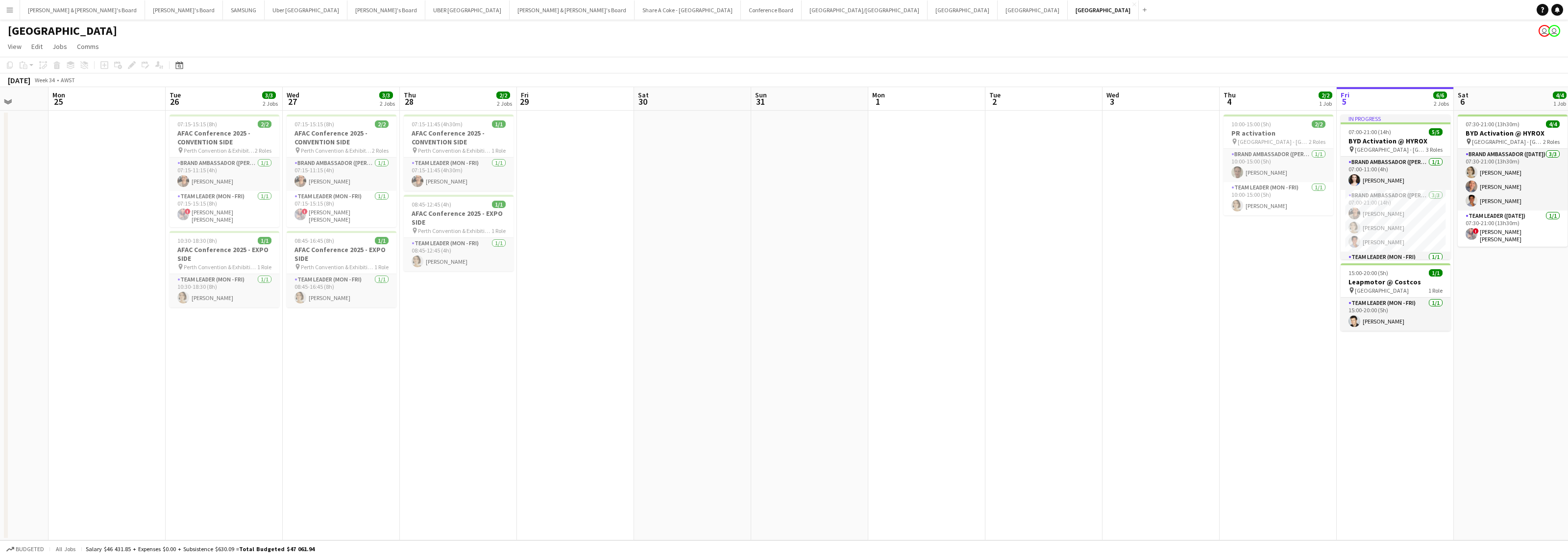
drag, startPoint x: 687, startPoint y: 361, endPoint x: 1017, endPoint y: 342, distance: 330.5
click at [1017, 342] on app-calendar-viewport "Fri 22 Sat 23 Sun 24 Mon 25 Tue 26 3/3 2 Jobs Wed 27 3/3 2 Jobs Thu 28 2/2 2 Jo…" at bounding box center [784, 314] width 1568 height 453
click at [802, 8] on button "[GEOGRAPHIC_DATA]/[GEOGRAPHIC_DATA] Close" at bounding box center [865, 10] width 126 height 19
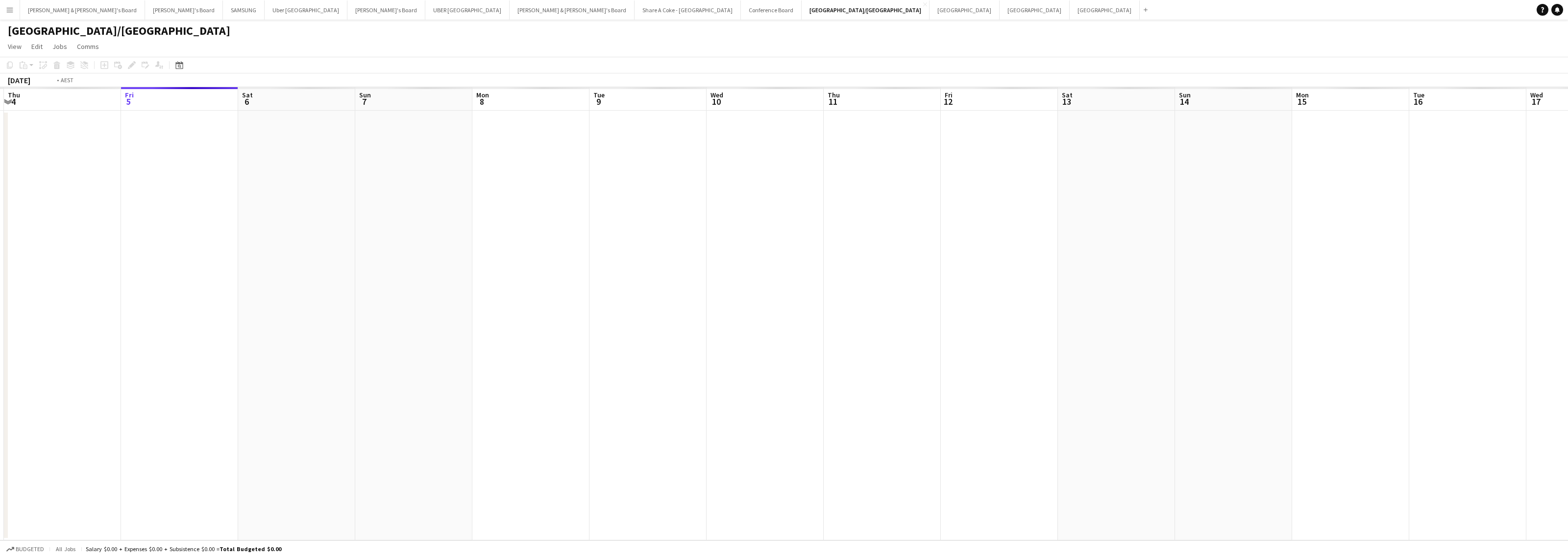
drag, startPoint x: 238, startPoint y: 343, endPoint x: 794, endPoint y: 346, distance: 556.0
click at [787, 346] on app-calendar-viewport "Tue 2 Wed 3 Thu 4 Fri 5 Sat 6 Sun 7 Mon 8 Tue 9 Wed 10 Thu 11 Fri 12 Sat 13 Sun…" at bounding box center [784, 314] width 1568 height 453
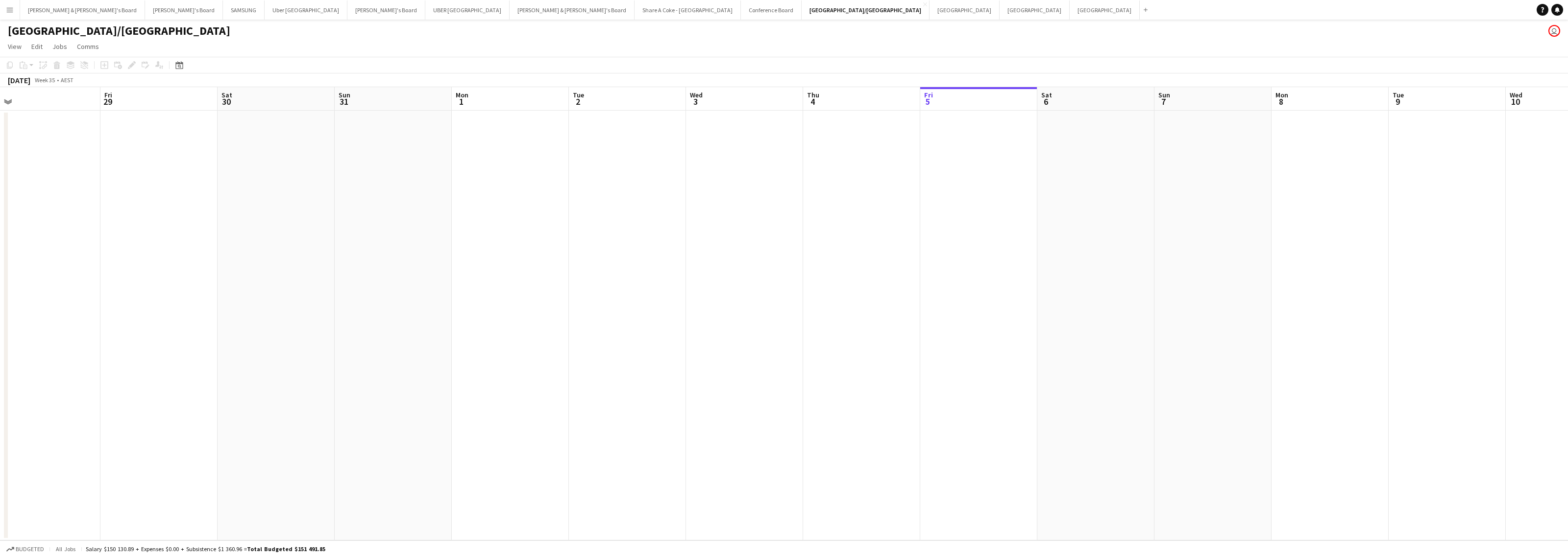
drag, startPoint x: 207, startPoint y: 408, endPoint x: 503, endPoint y: 414, distance: 296.1
click at [506, 415] on app-calendar-viewport "Tue 26 Wed 27 Thu 28 Fri 29 Sat 30 Sun 31 Mon 1 Tue 2 Wed 3 Thu 4 Fri 5 Sat 6 S…" at bounding box center [784, 314] width 1568 height 453
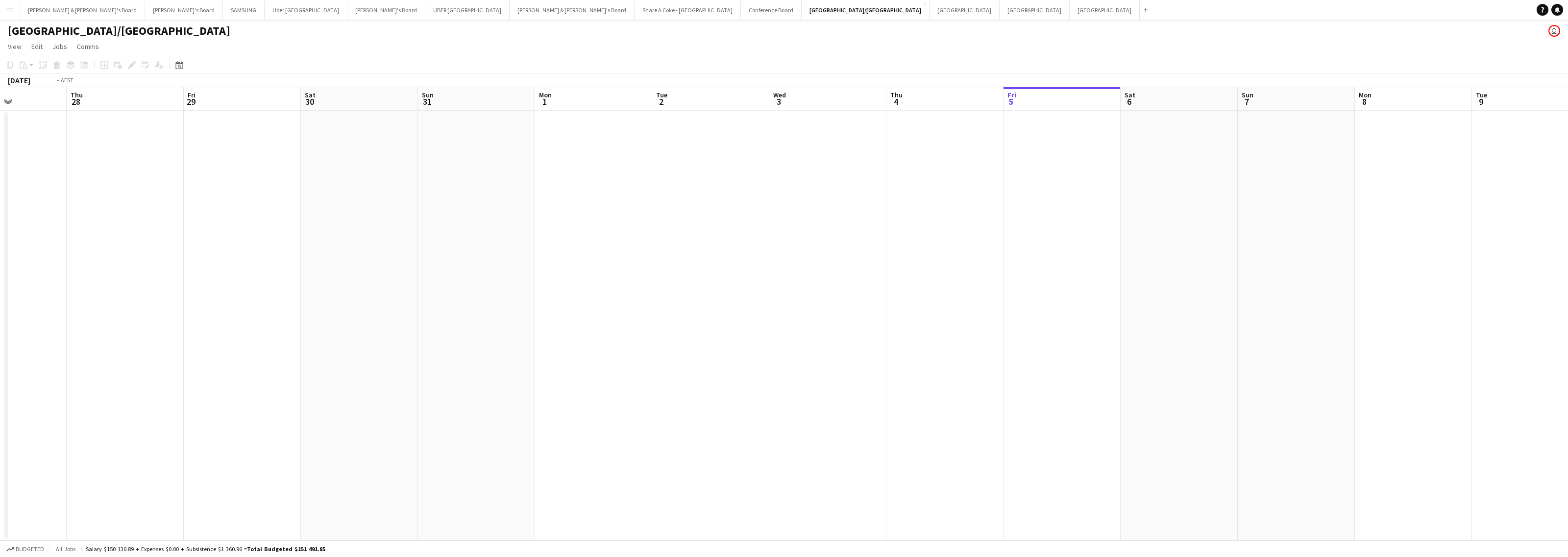
scroll to position [0, 233]
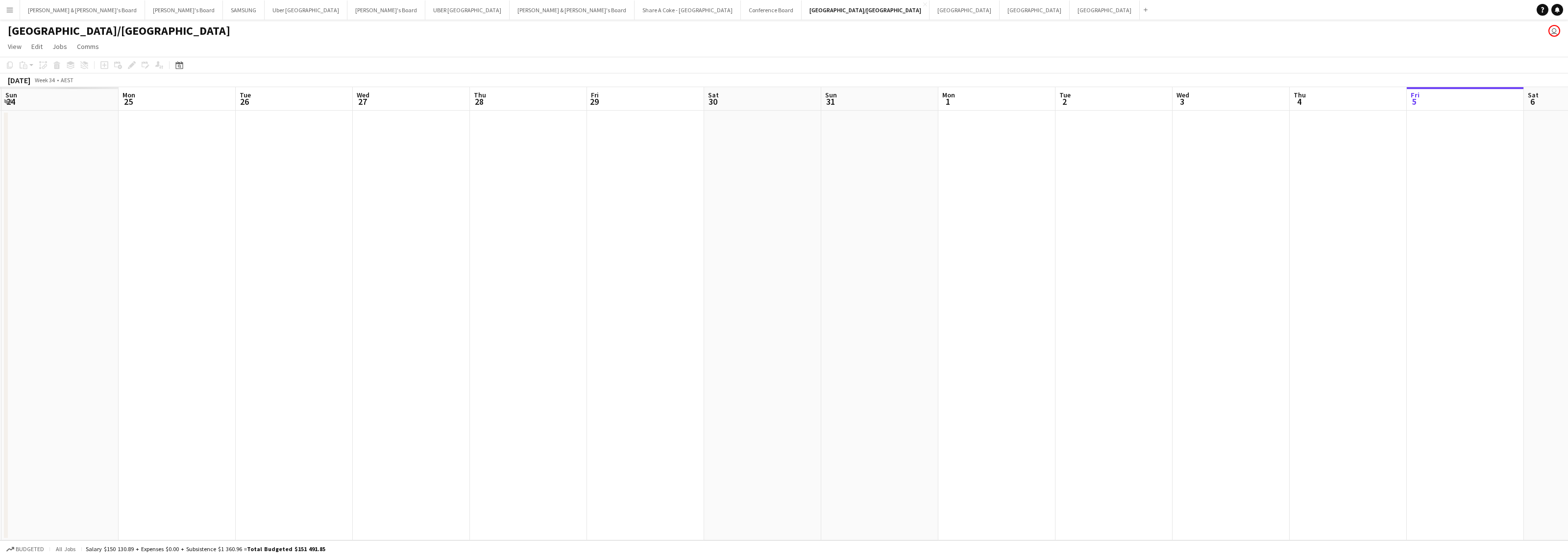
drag, startPoint x: 488, startPoint y: 383, endPoint x: 898, endPoint y: 362, distance: 410.5
click at [898, 362] on app-calendar-viewport "Fri 22 Sat 23 Sun 24 Mon 25 Tue 26 Wed 27 Thu 28 Fri 29 Sat 30 Sun 31 Mon 1 Tue…" at bounding box center [784, 314] width 1568 height 453
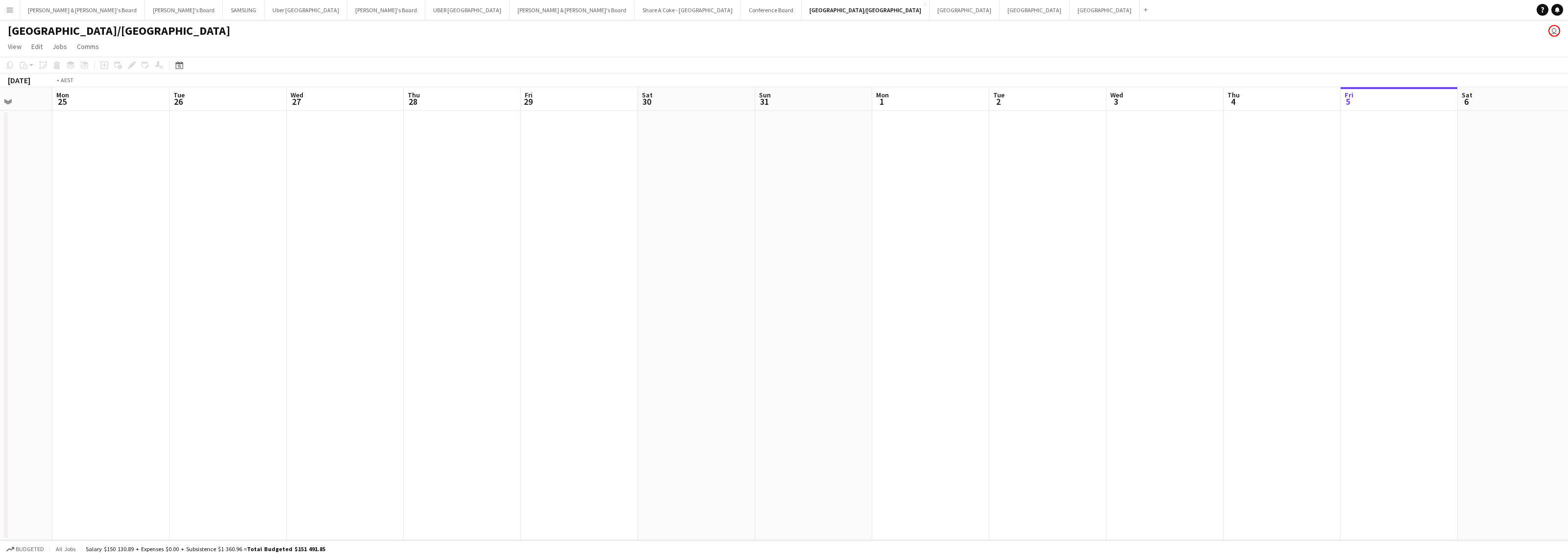
drag, startPoint x: 1158, startPoint y: 384, endPoint x: 668, endPoint y: 402, distance: 490.3
click at [679, 402] on app-calendar-viewport "Fri 22 Sat 23 Sun 24 Mon 25 Tue 26 Wed 27 Thu 28 Fri 29 Sat 30 Sun 31 Mon 1 Tue…" at bounding box center [784, 314] width 1568 height 453
